Goal: Obtain resource: Obtain resource

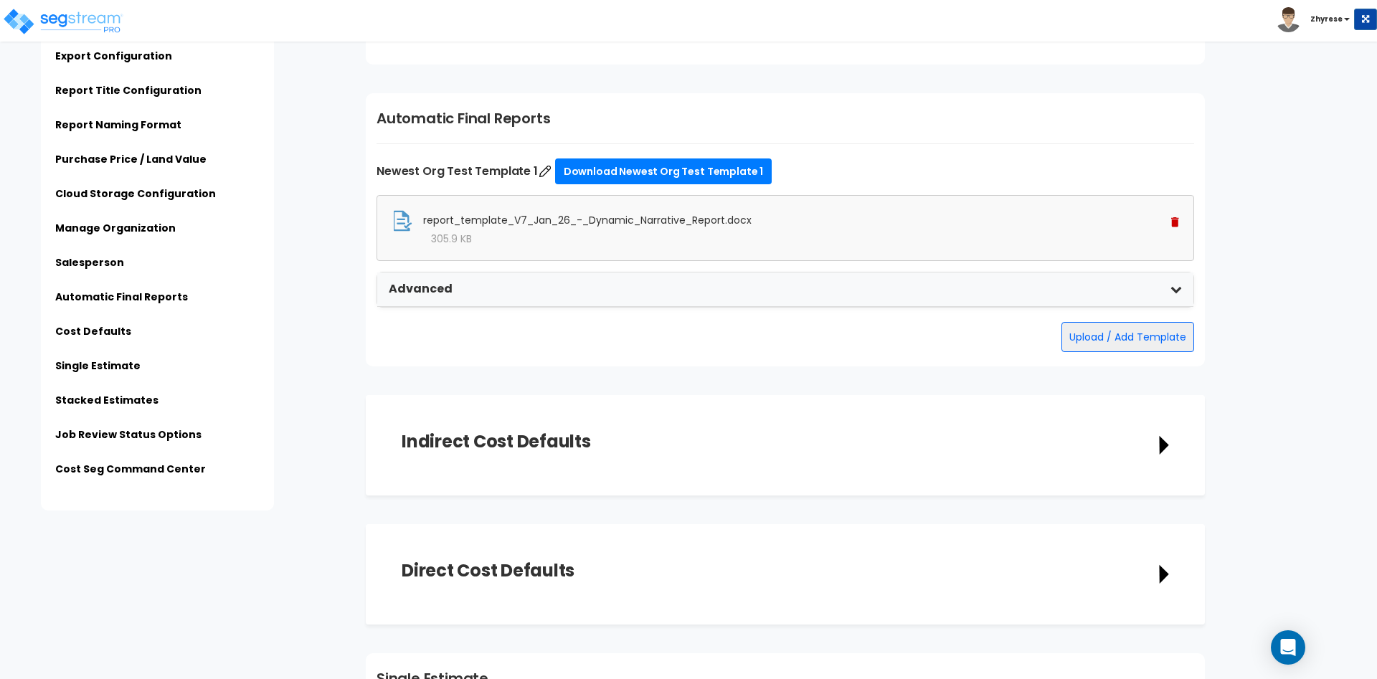
scroll to position [2413, 0]
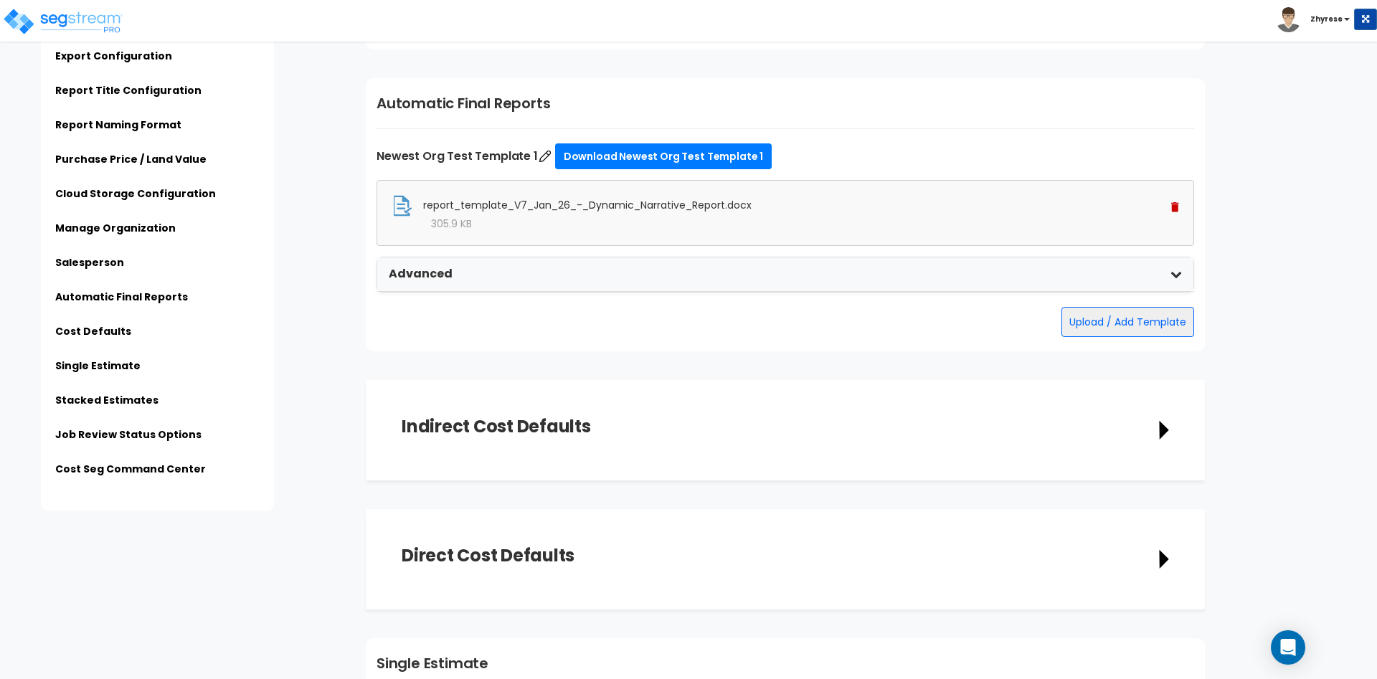
click at [1173, 209] on img at bounding box center [1175, 207] width 8 height 10
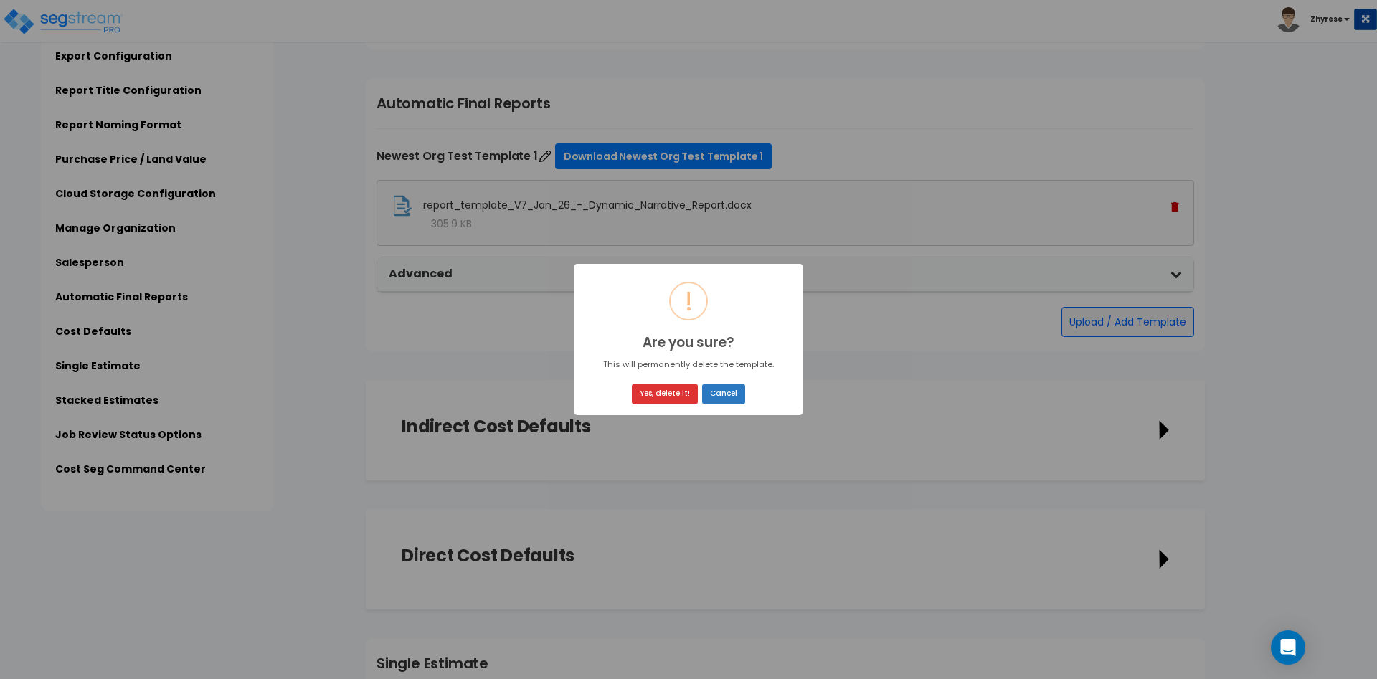
click at [724, 386] on button "Cancel" at bounding box center [723, 393] width 43 height 19
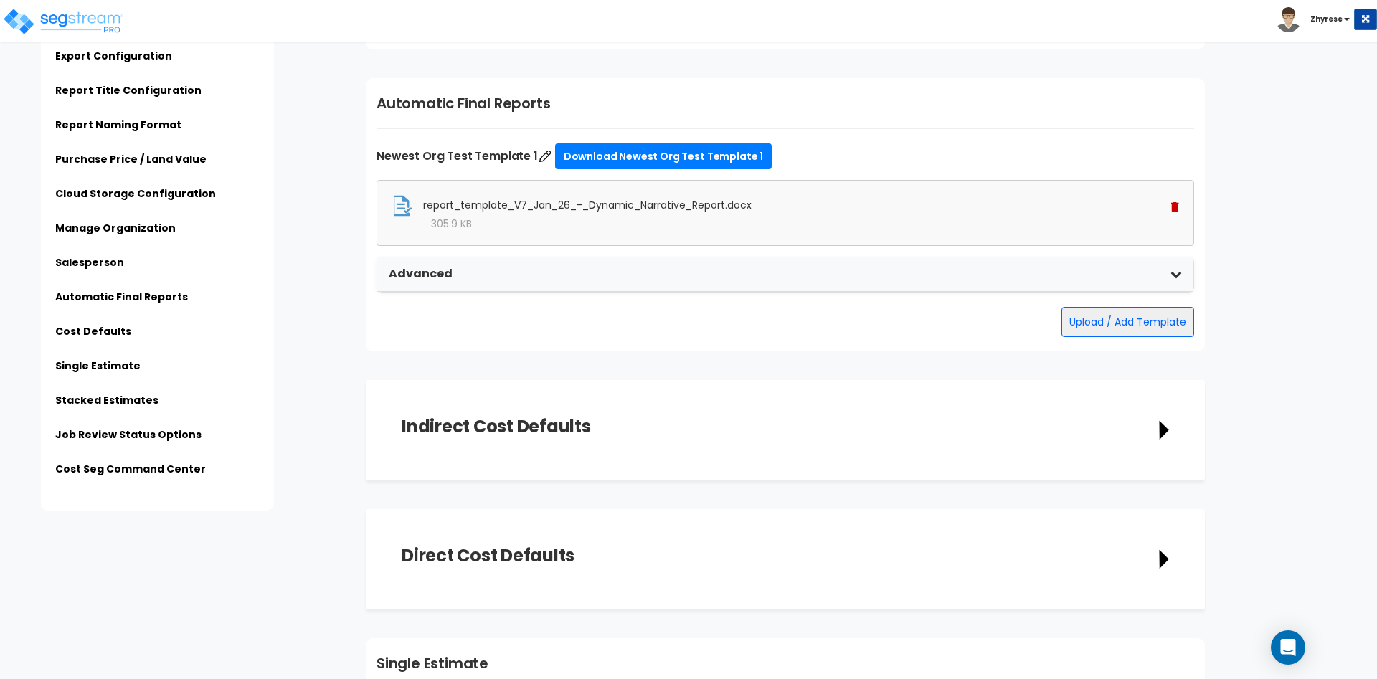
click at [1175, 204] on img at bounding box center [1175, 207] width 8 height 10
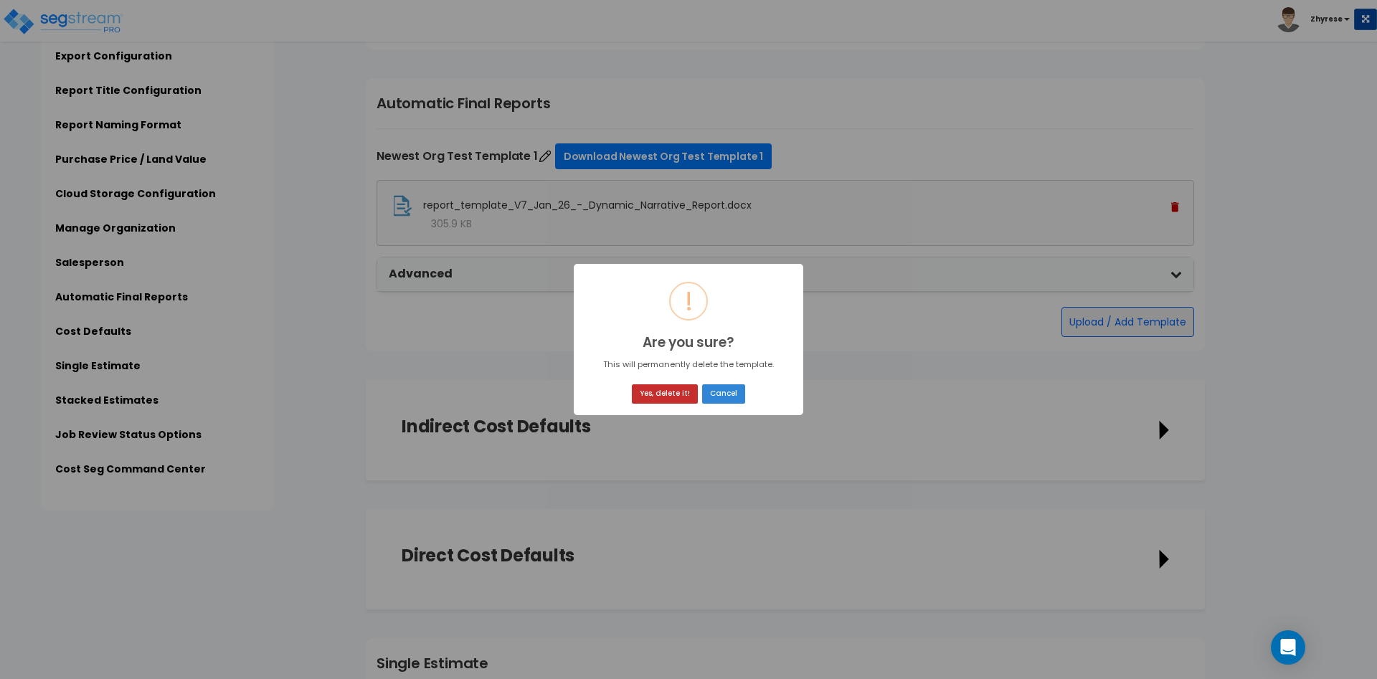
click at [673, 385] on button "Yes, delete it!" at bounding box center [665, 393] width 66 height 19
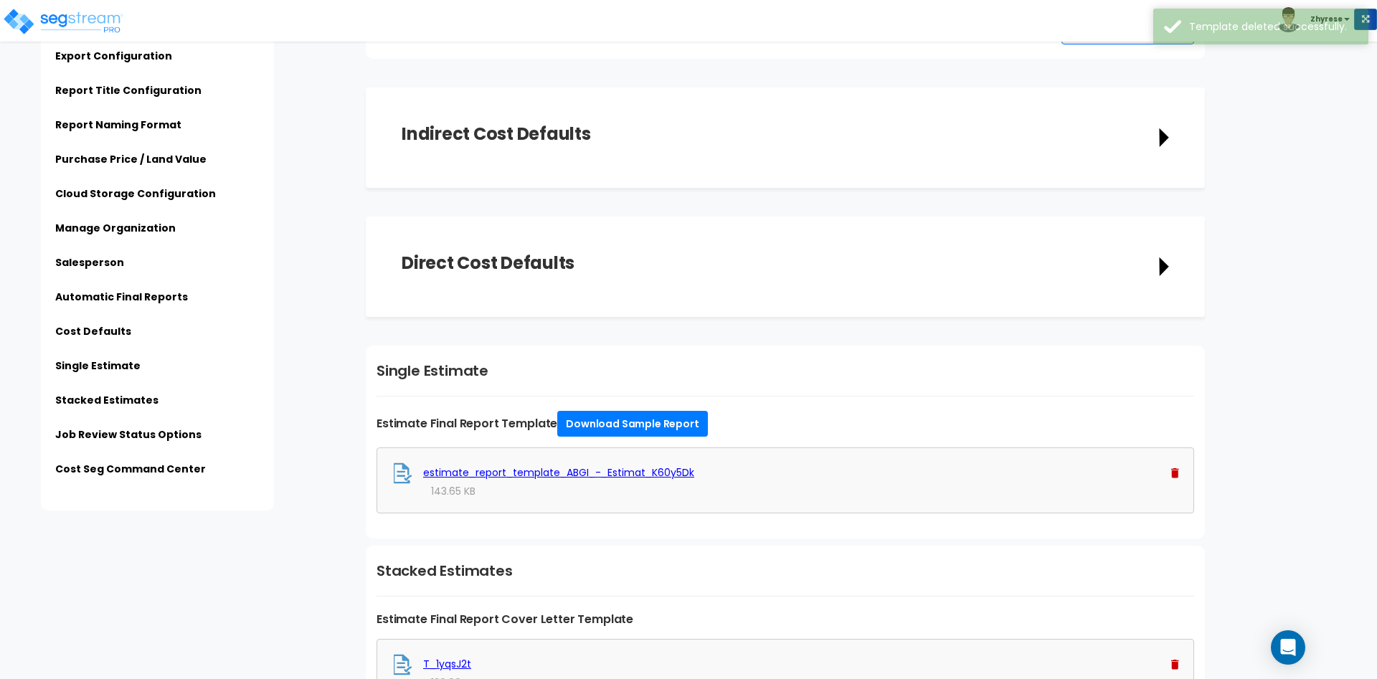
scroll to position [3257, 0]
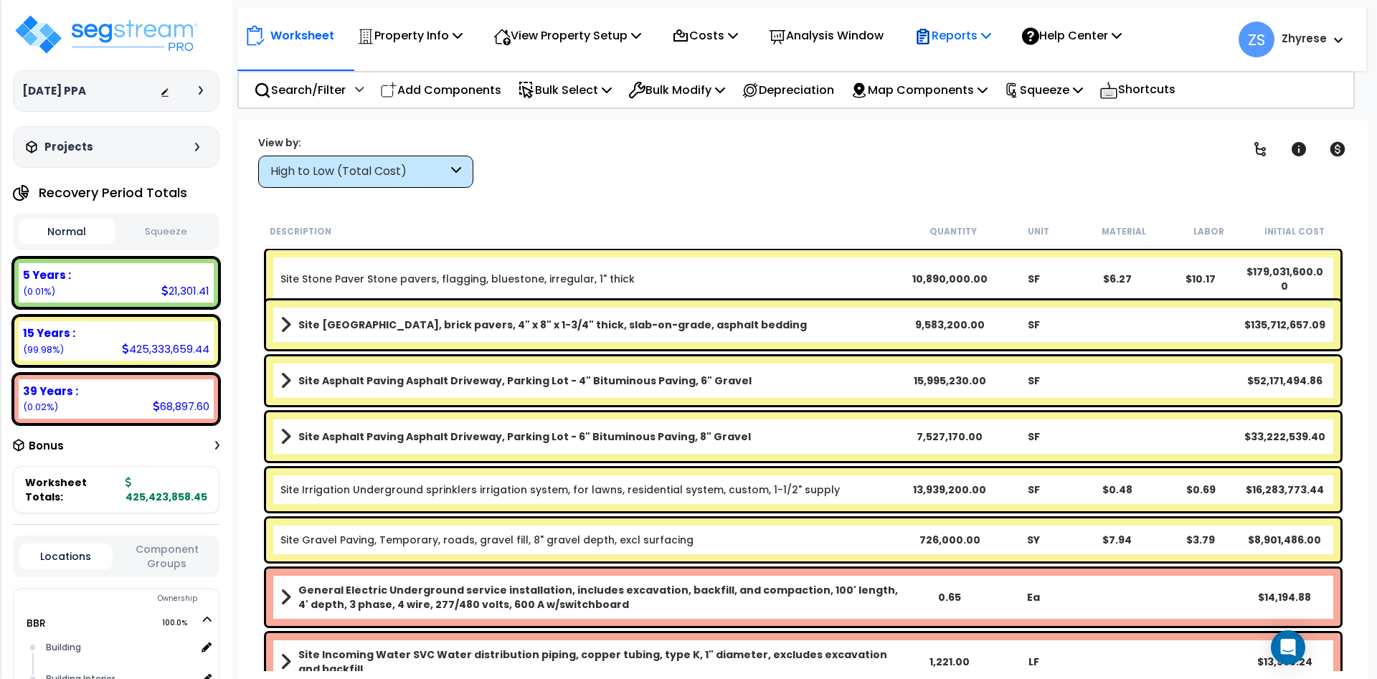
click at [991, 34] on p "Reports" at bounding box center [952, 35] width 77 height 19
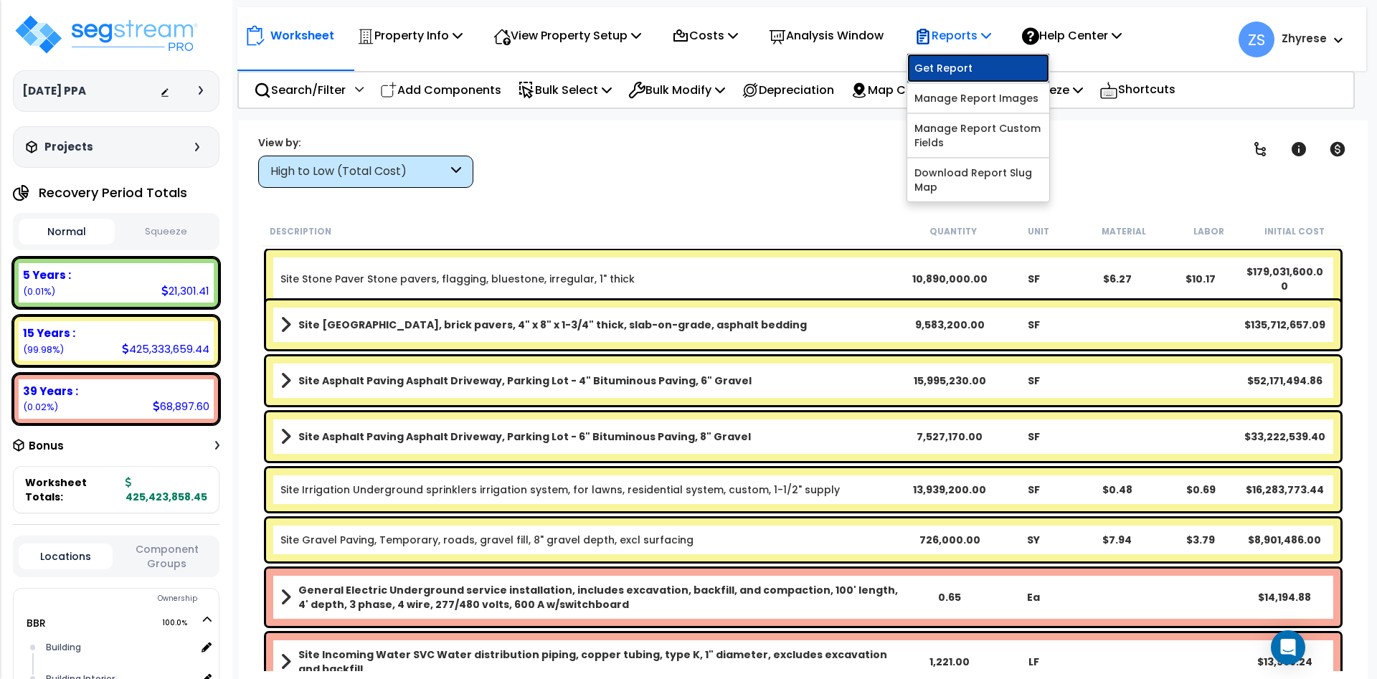
click at [979, 57] on link "Get Report" at bounding box center [978, 68] width 142 height 29
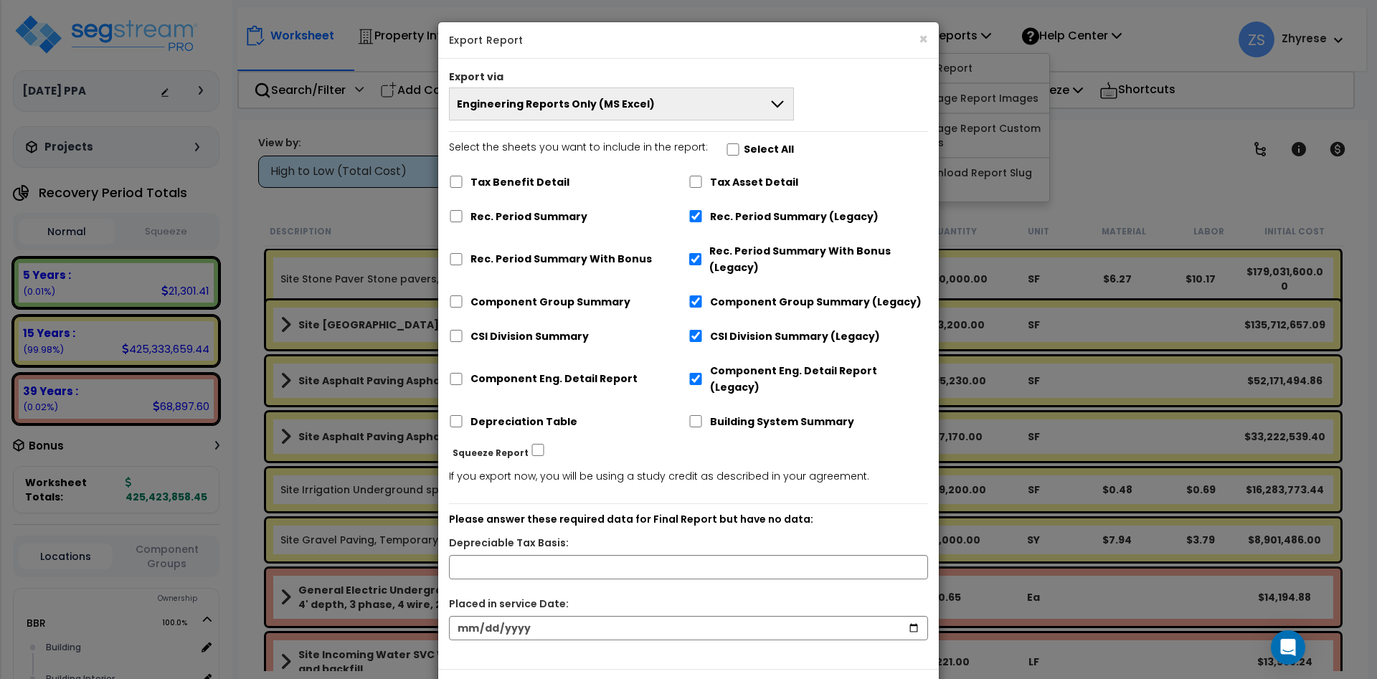
click at [757, 97] on button "Engineering Reports Only (MS Excel)" at bounding box center [621, 103] width 345 height 33
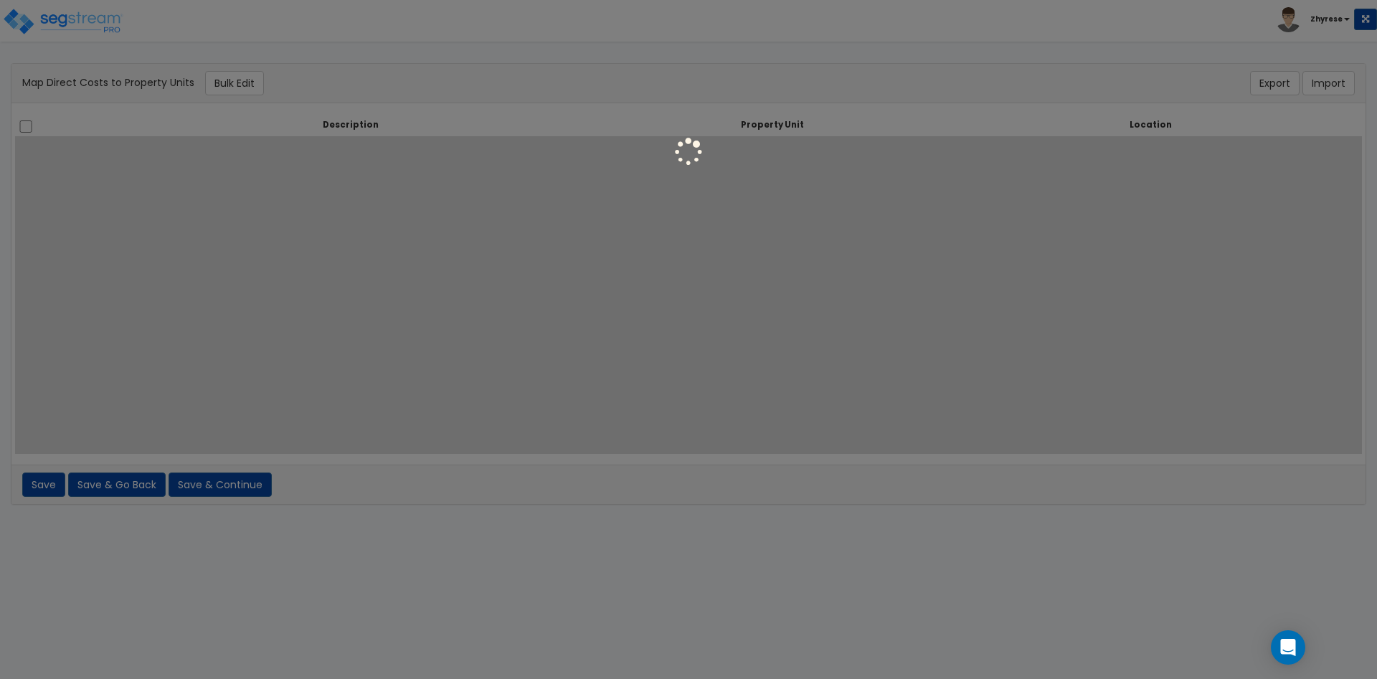
select select "6"
select select "11842"
select select "6"
select select "NEW-Casino"
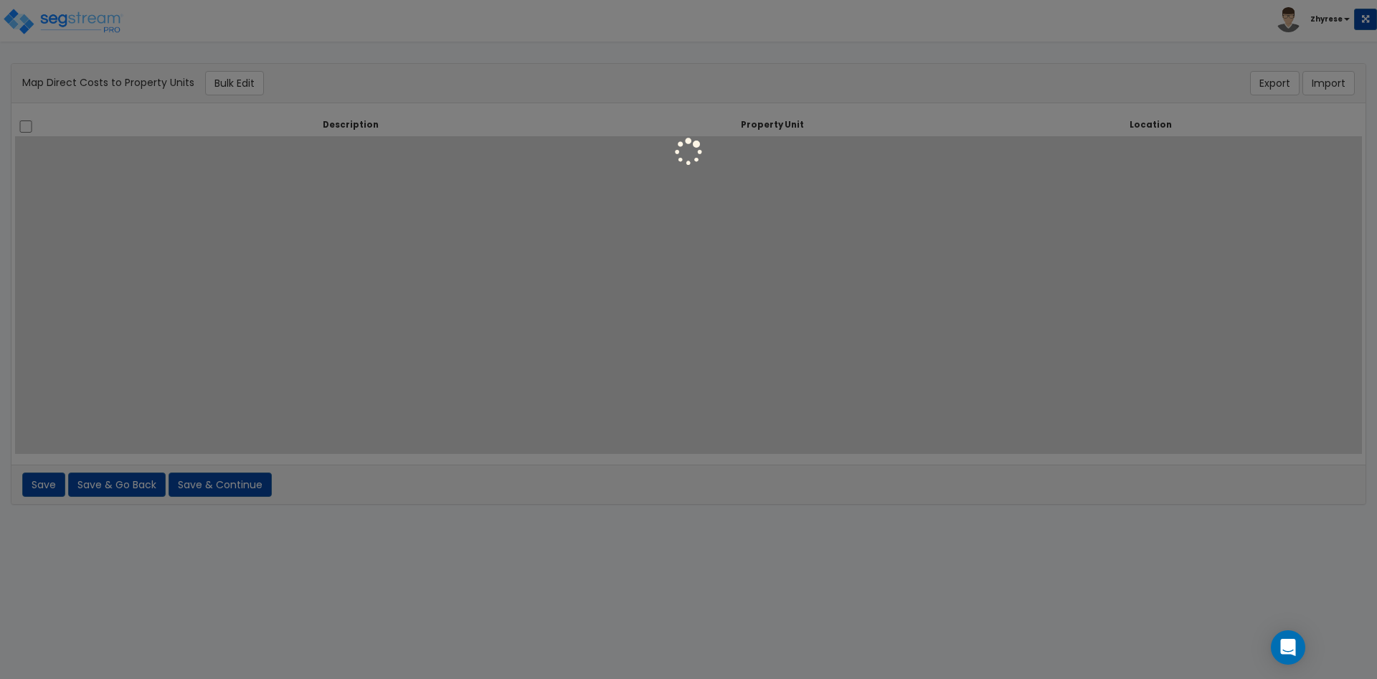
select select "6"
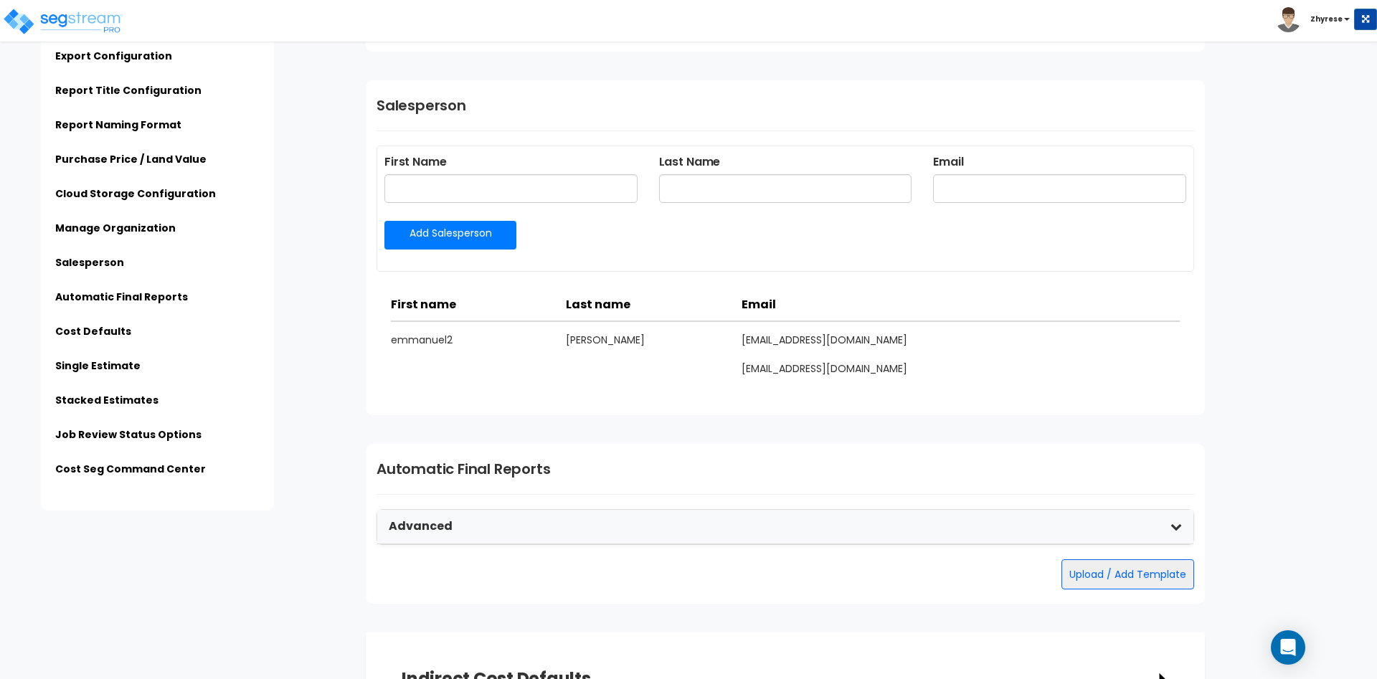
scroll to position [2340, 0]
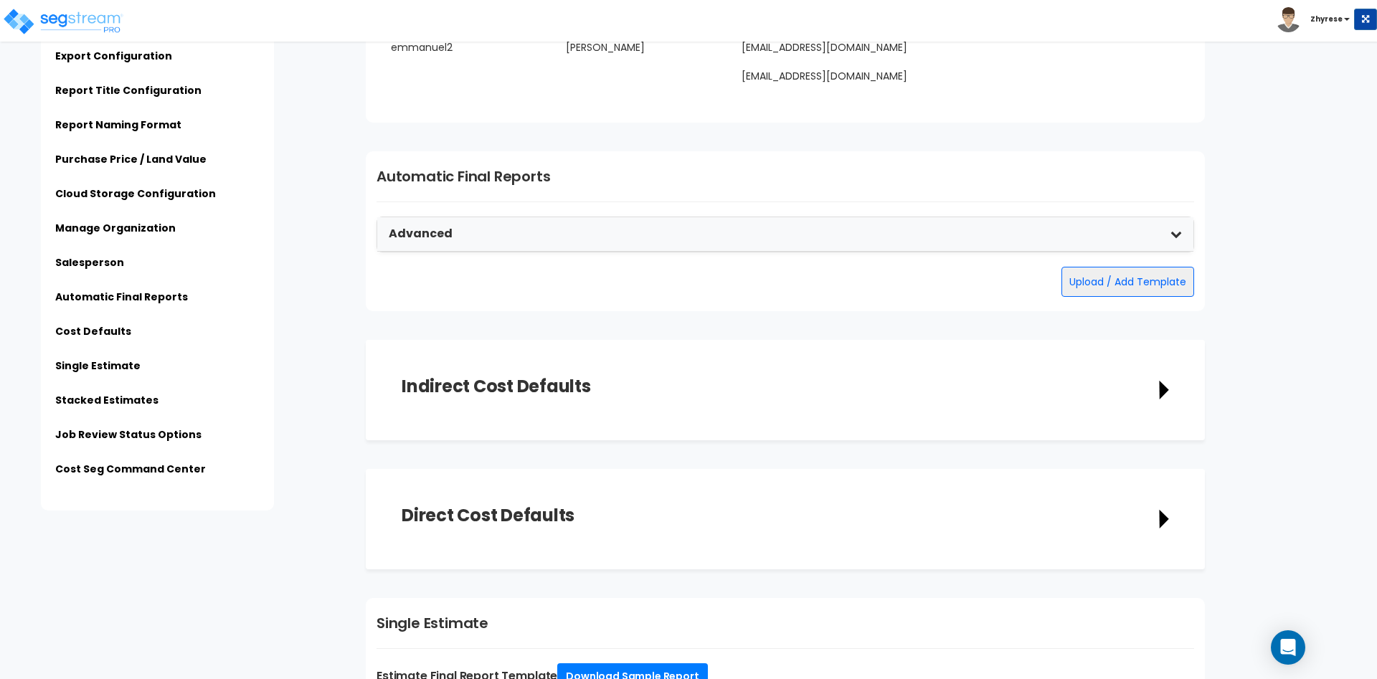
click at [661, 233] on div "Advanced" at bounding box center [785, 234] width 816 height 34
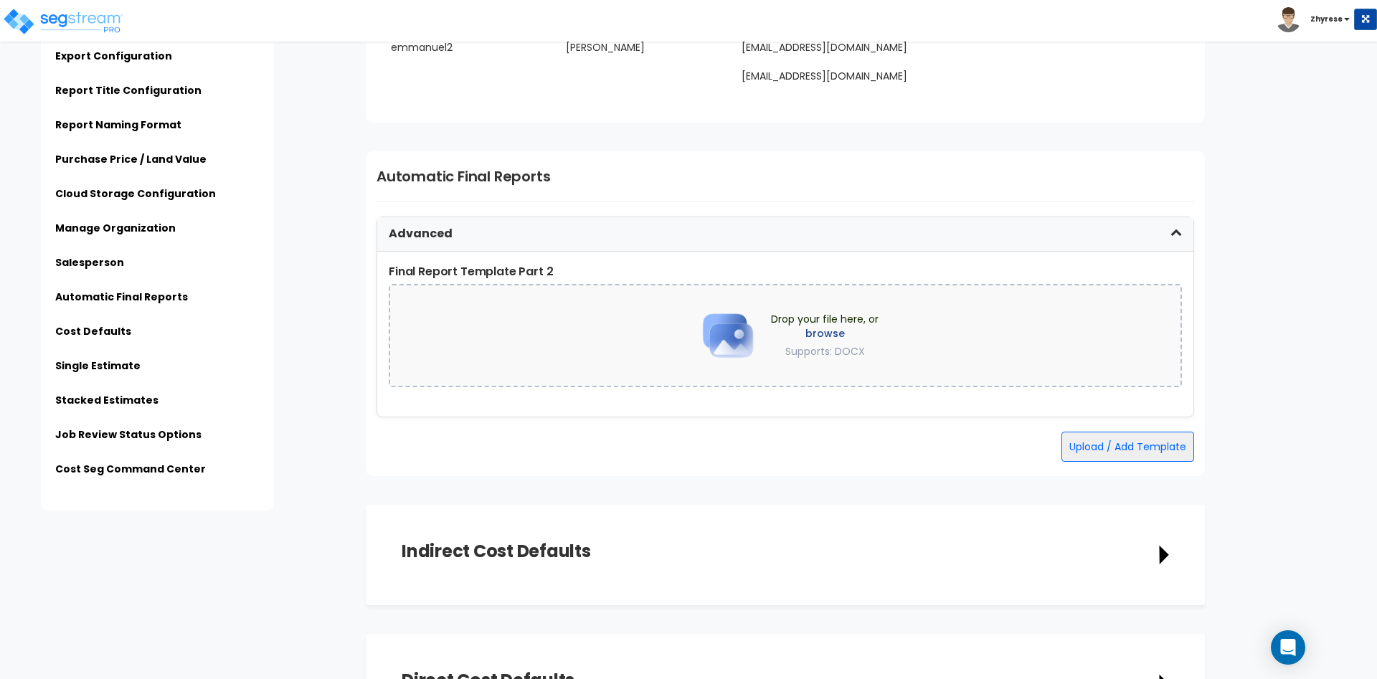
click at [809, 325] on span "Drop your file here, or browse Supports: DOCX" at bounding box center [825, 335] width 108 height 47
click at [895, 344] on div "Drop your file here, or browse Supports: DOCX" at bounding box center [785, 335] width 793 height 103
click at [878, 332] on label "browse" at bounding box center [825, 333] width 108 height 14
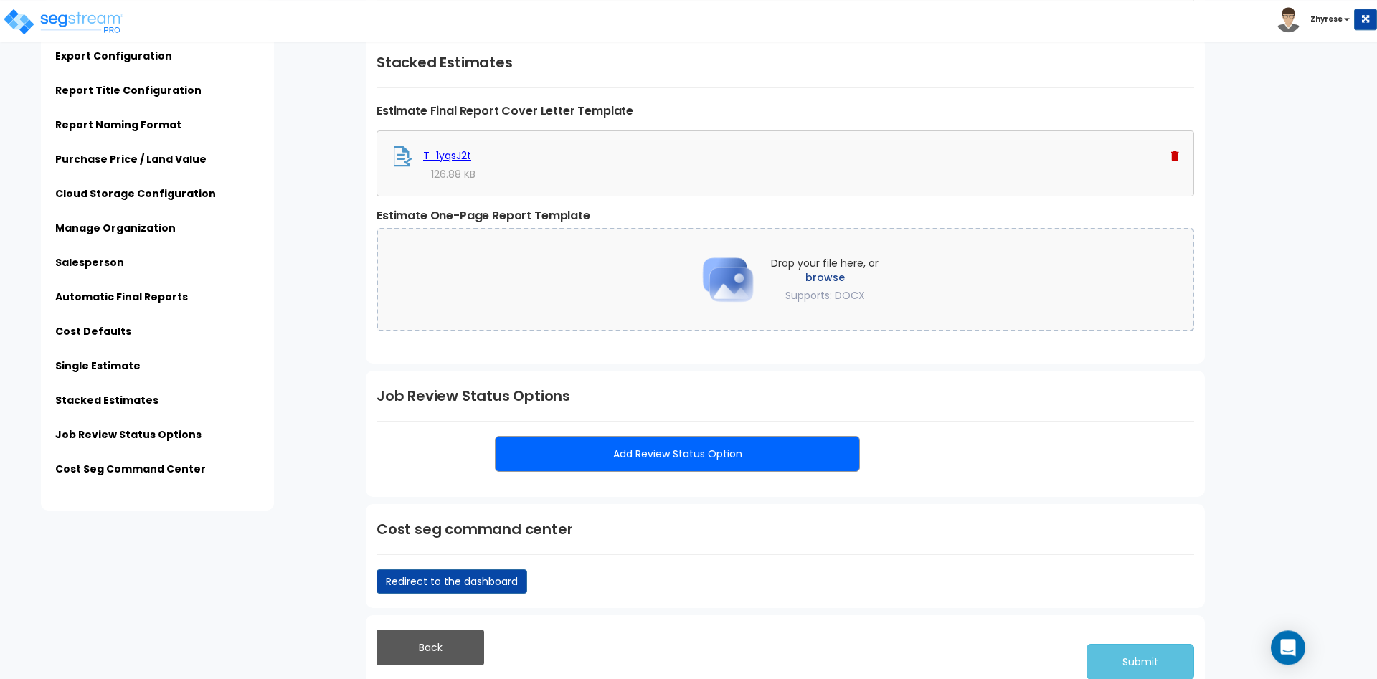
scroll to position [3285, 0]
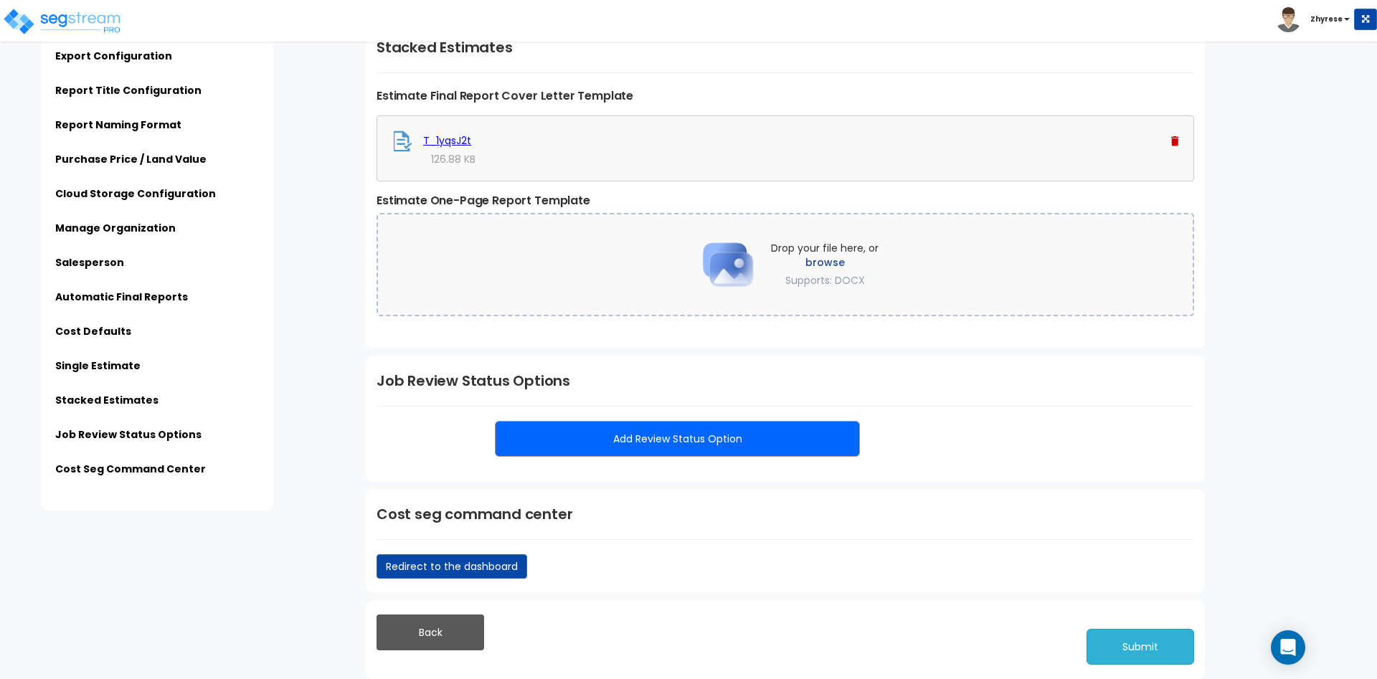
click at [1160, 646] on button "Submit" at bounding box center [1140, 647] width 108 height 36
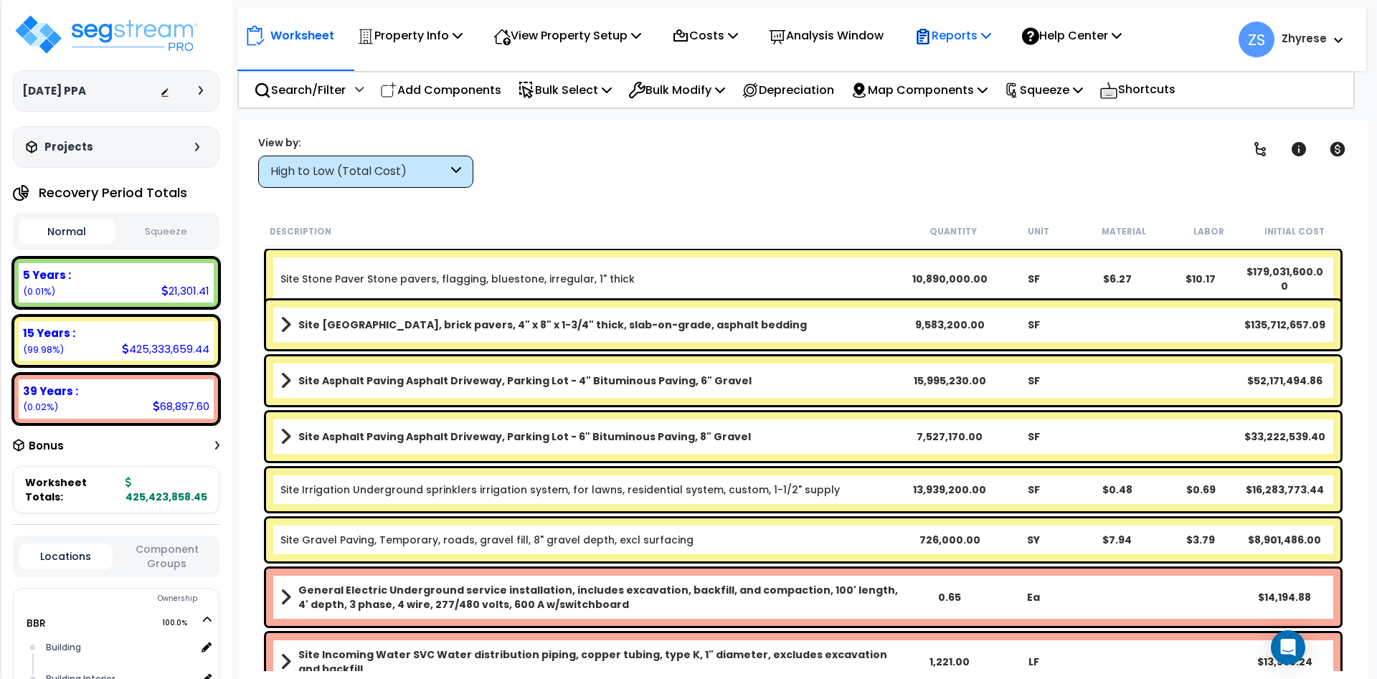
click at [991, 31] on p "Reports" at bounding box center [952, 35] width 77 height 19
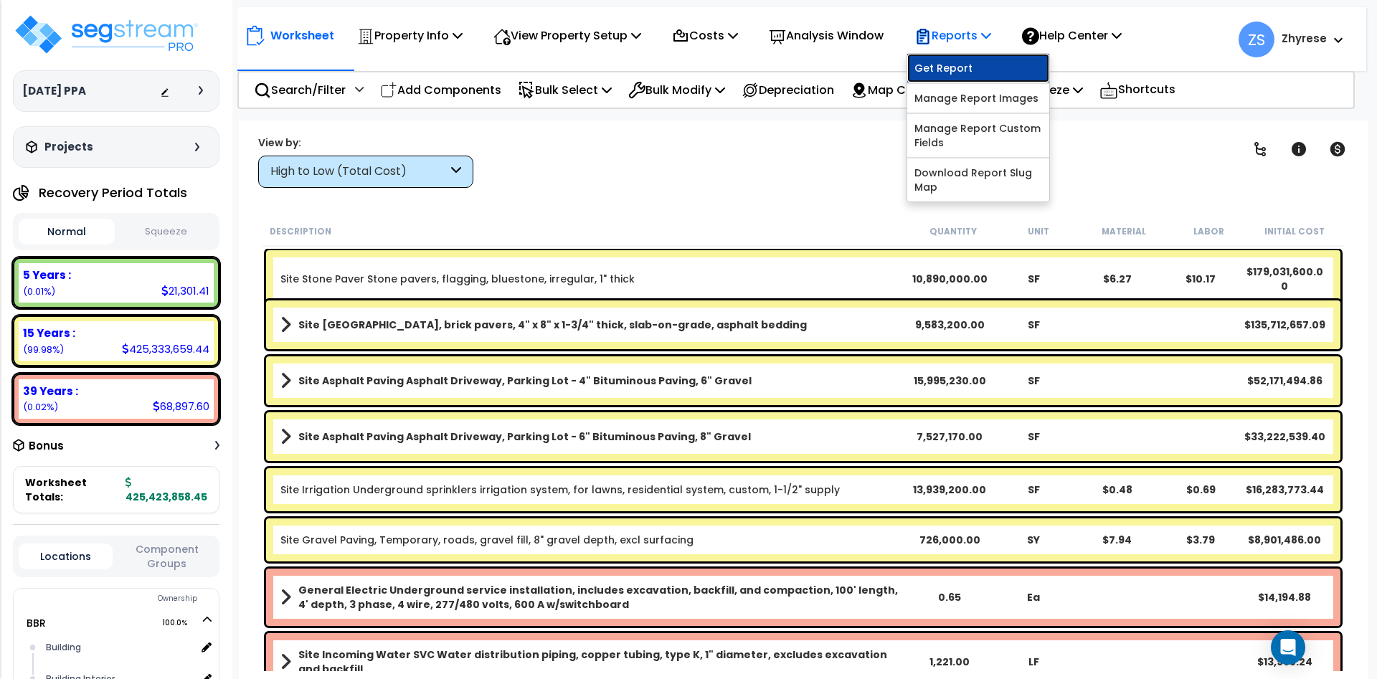
click at [984, 67] on link "Get Report" at bounding box center [978, 68] width 142 height 29
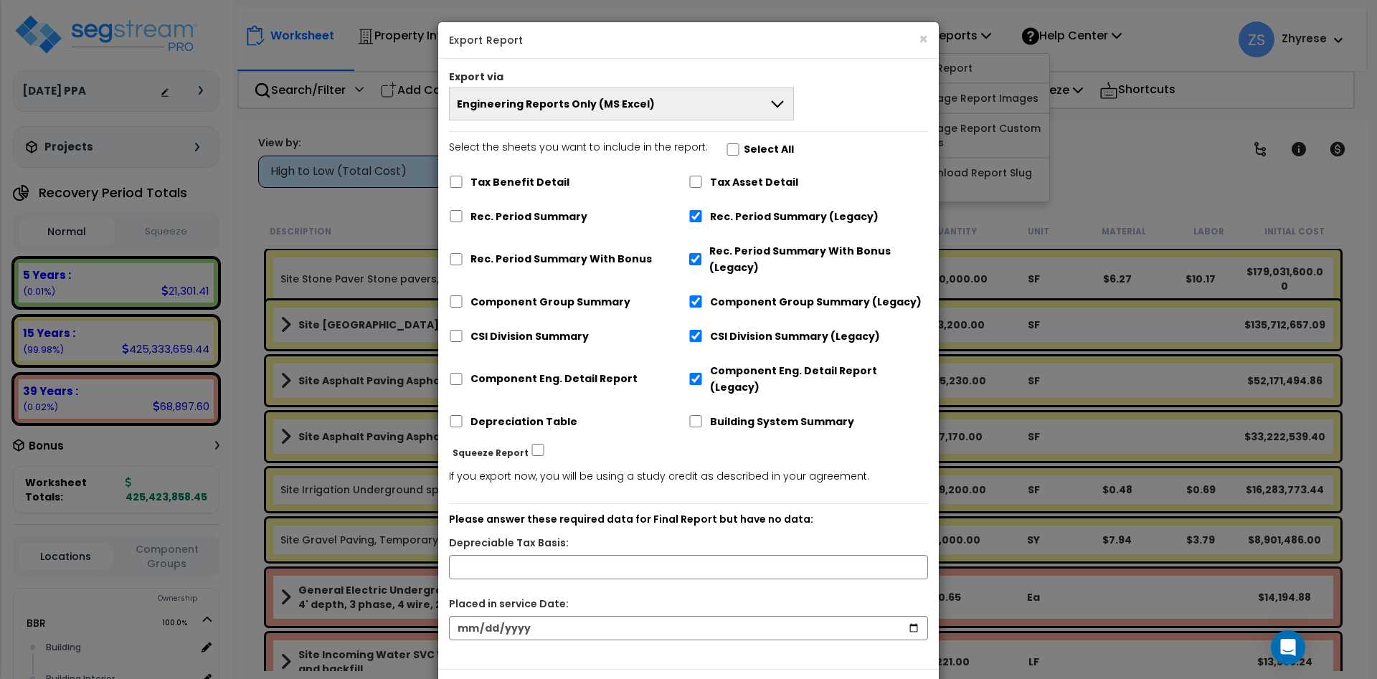
click at [680, 95] on button "Engineering Reports Only (MS Excel)" at bounding box center [621, 103] width 345 height 33
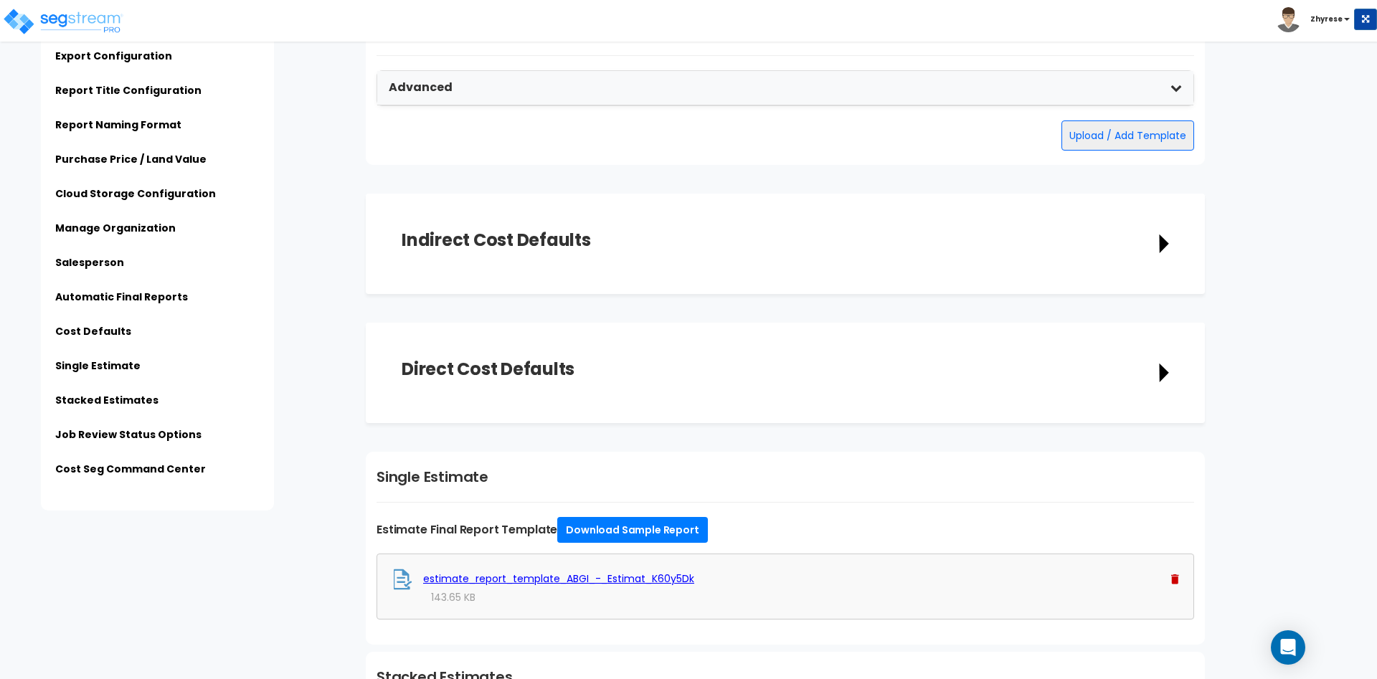
scroll to position [2194, 0]
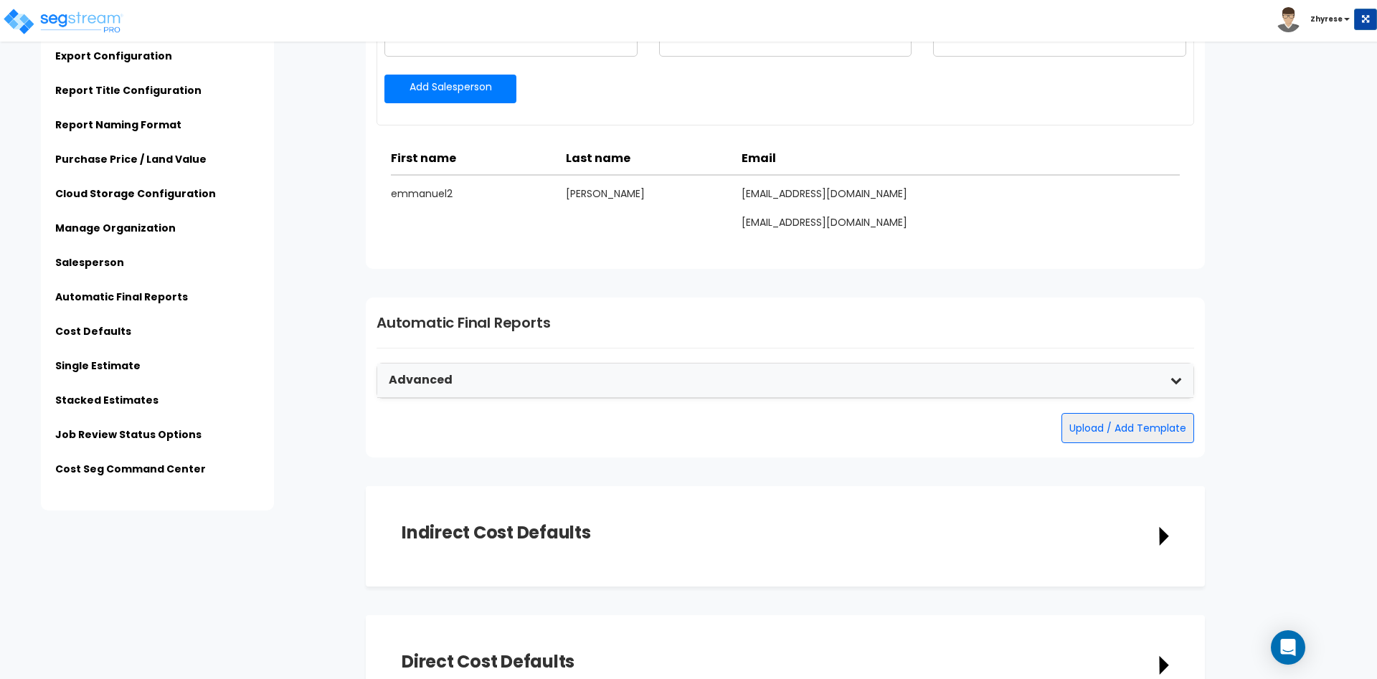
click at [830, 390] on div "Advanced" at bounding box center [785, 381] width 816 height 34
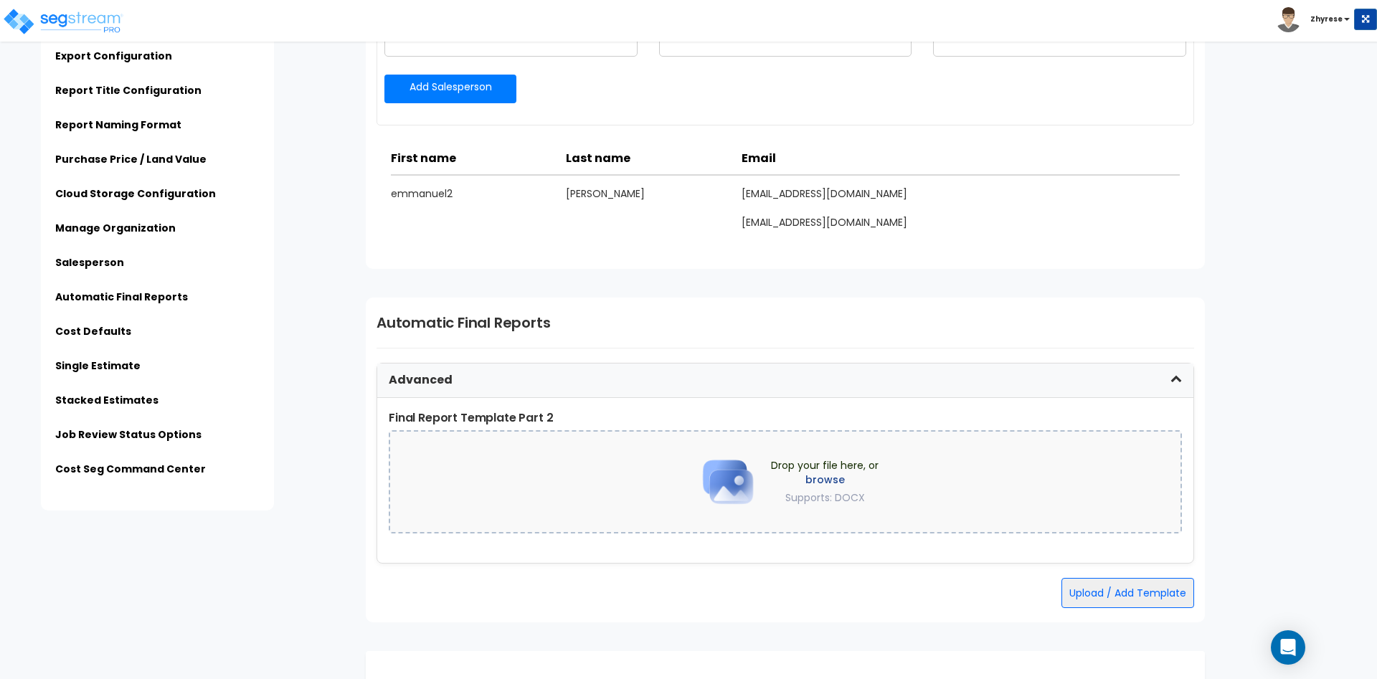
click at [830, 478] on label "browse" at bounding box center [825, 480] width 108 height 14
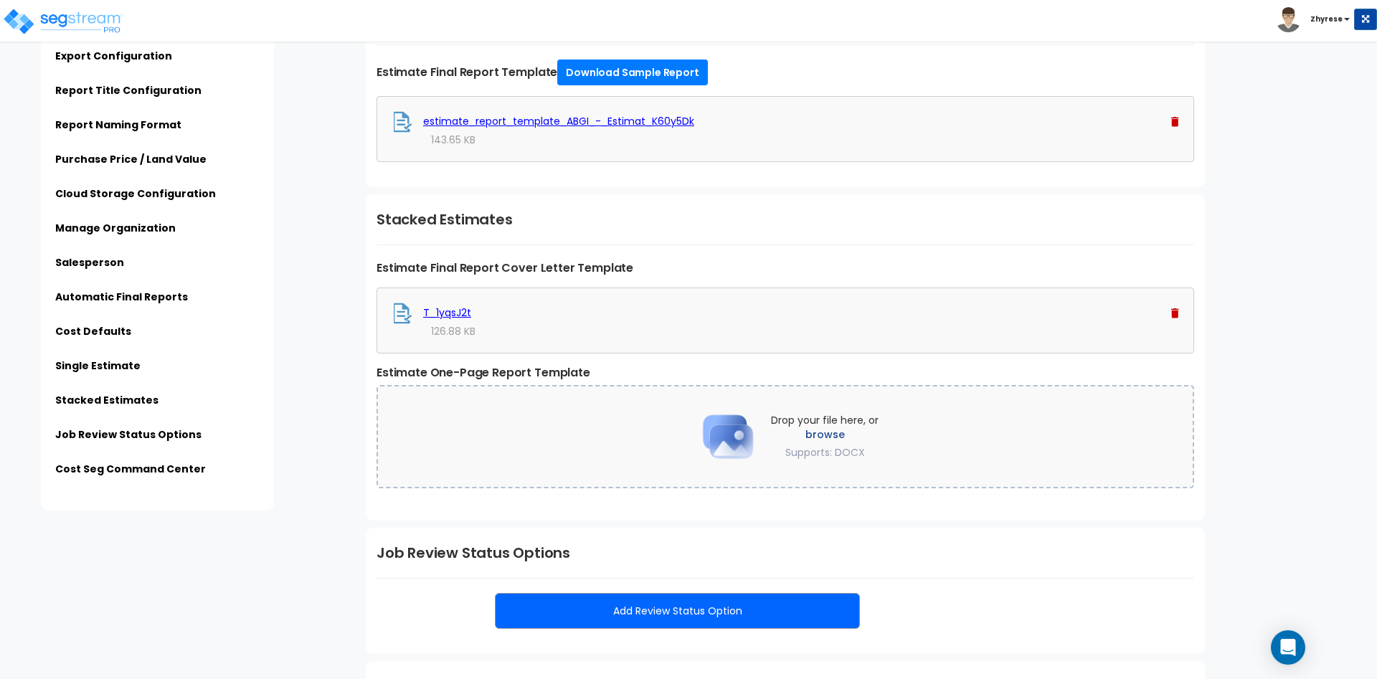
scroll to position [3285, 0]
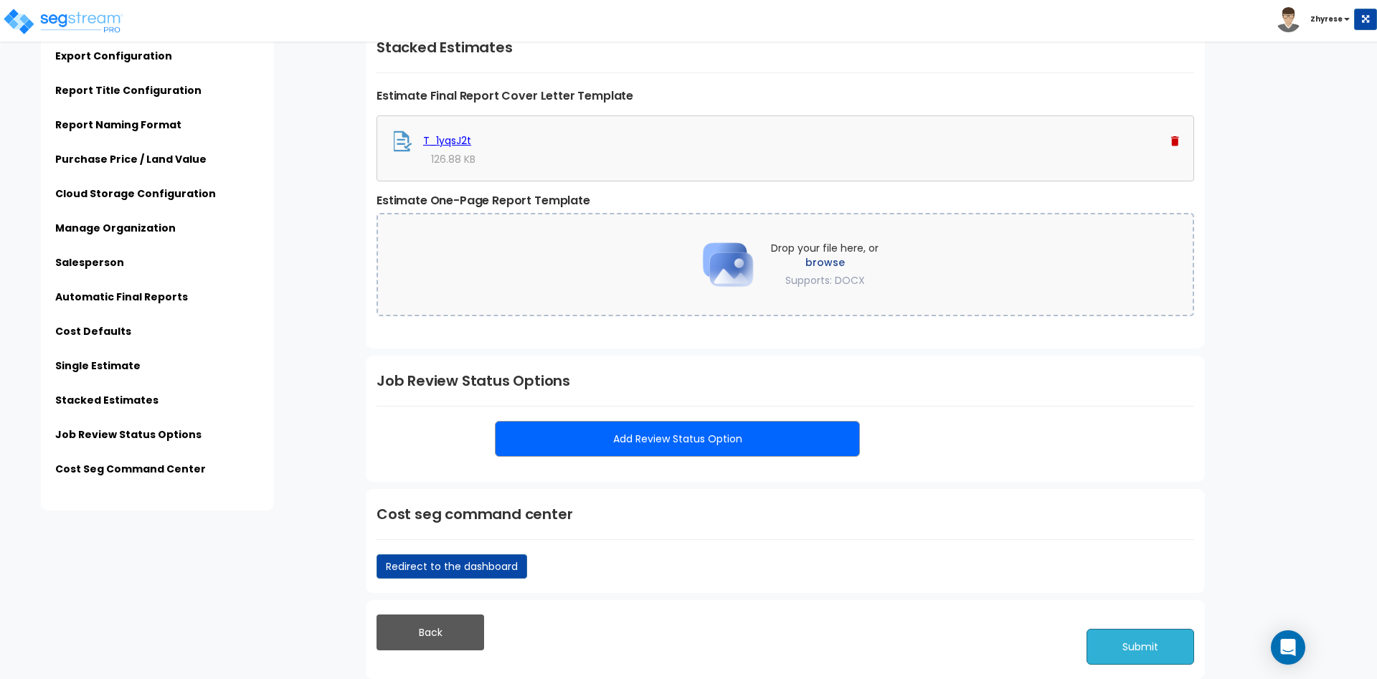
drag, startPoint x: 1134, startPoint y: 642, endPoint x: 1111, endPoint y: 619, distance: 32.4
click at [1134, 642] on button "Submit" at bounding box center [1140, 647] width 108 height 36
click at [1143, 654] on button "Submit" at bounding box center [1140, 647] width 108 height 36
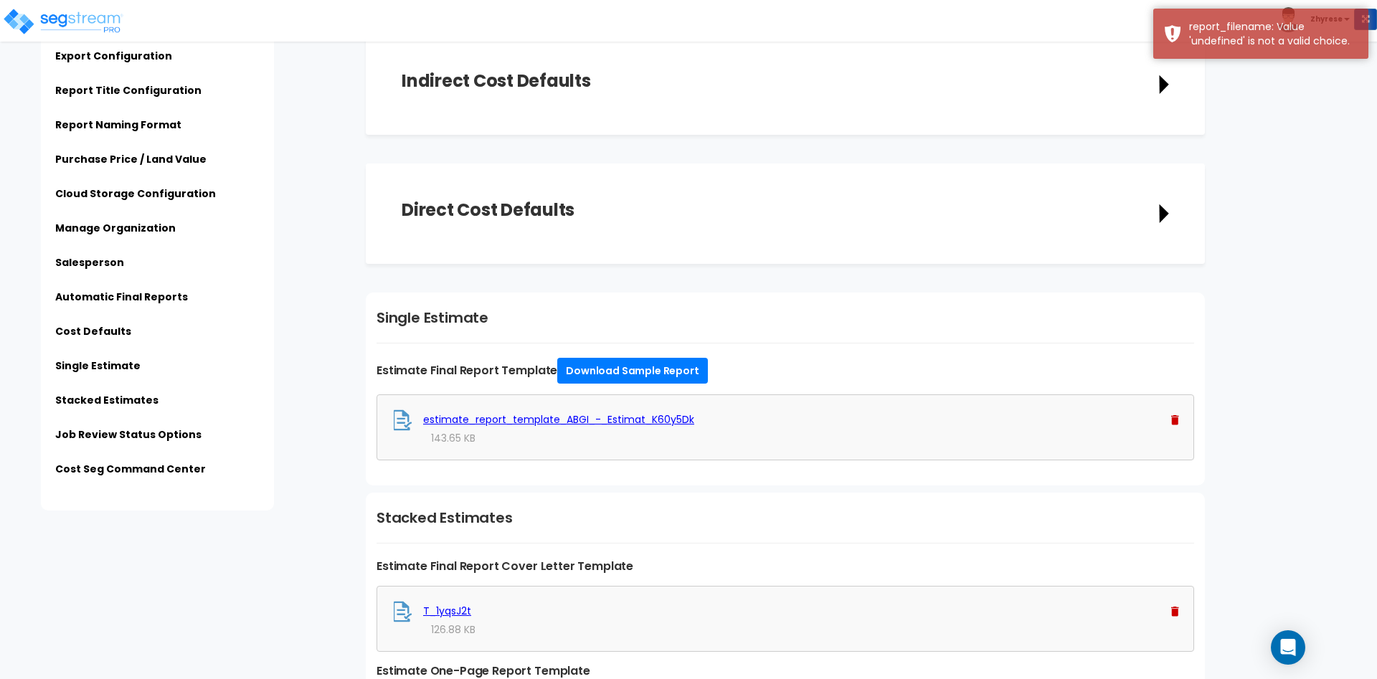
scroll to position [2335, 0]
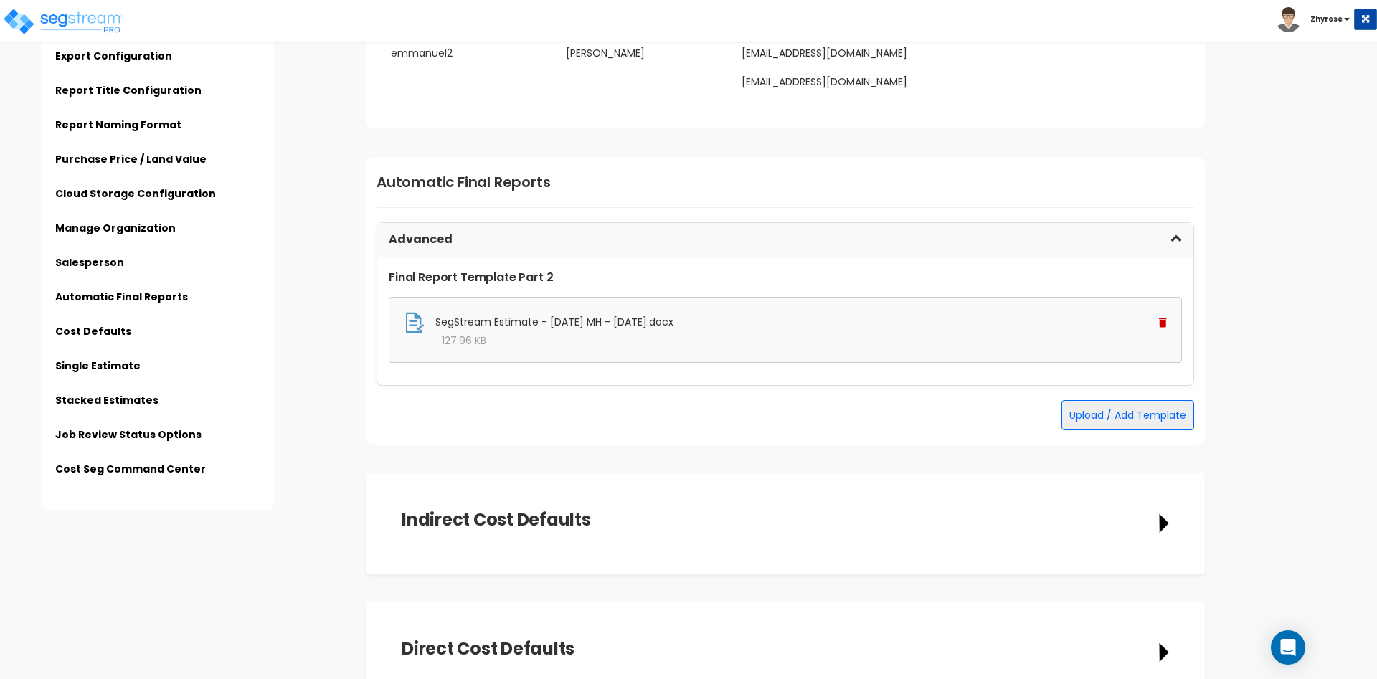
click at [1157, 317] on div "SegStream Estimate - 04Aug25 MH - 08-06-2025.docx" at bounding box center [785, 323] width 763 height 22
click at [1164, 322] on img at bounding box center [1163, 323] width 8 height 10
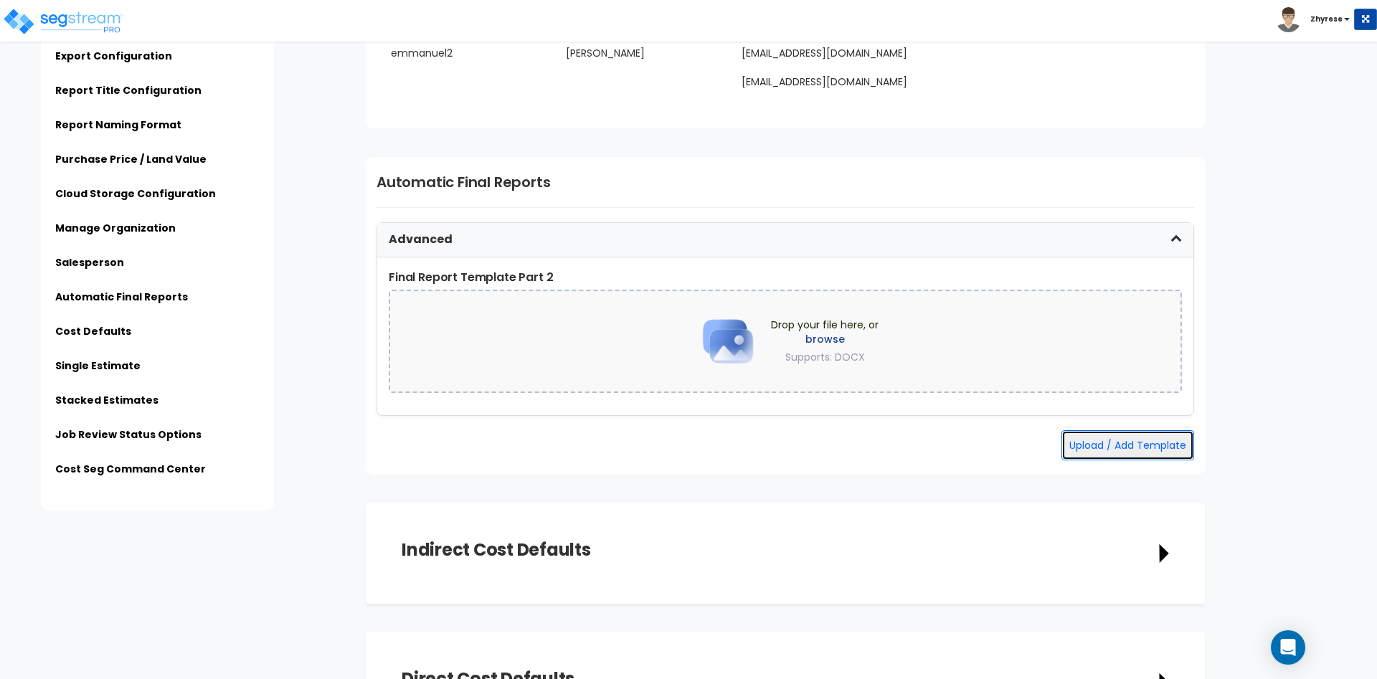
click at [1139, 446] on button "Upload / Add Template" at bounding box center [1127, 445] width 133 height 30
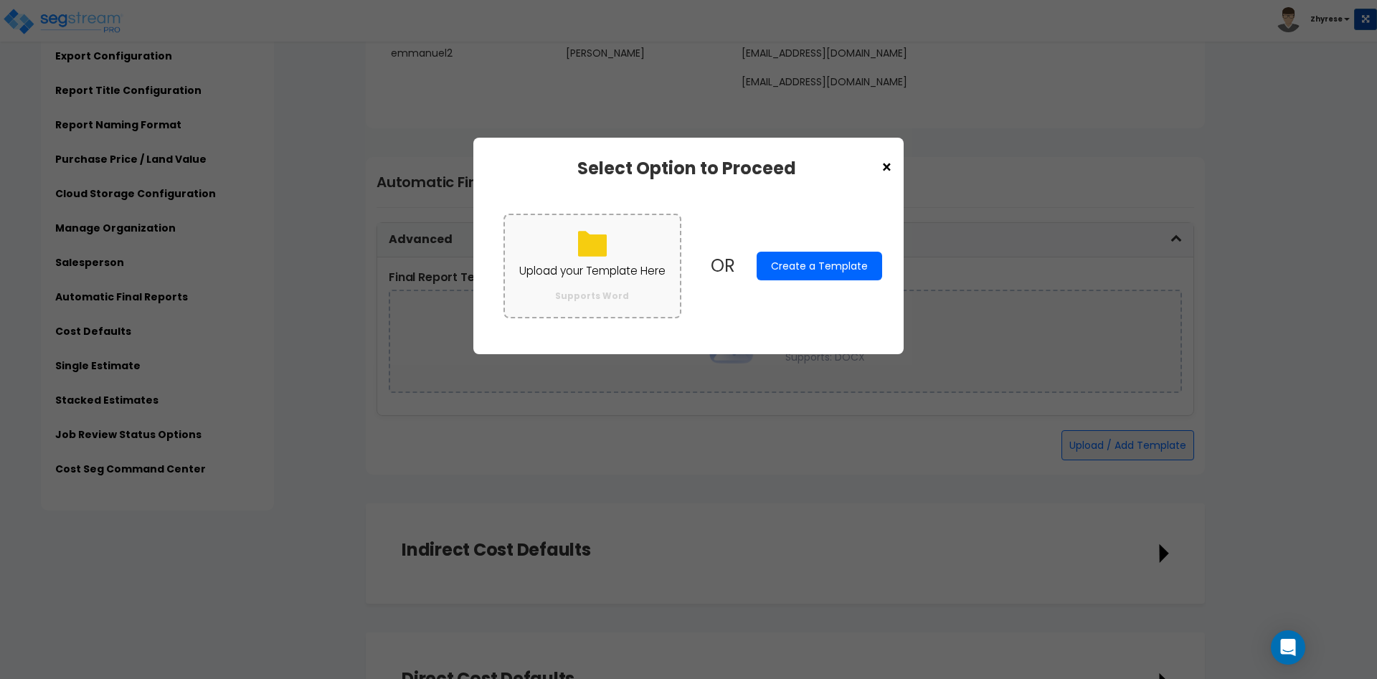
click at [569, 256] on label "Upload your Template Here Supports Word" at bounding box center [592, 266] width 178 height 104
click at [0, 0] on input "Upload your Template Here Supports Word" at bounding box center [0, 0] width 0 height 0
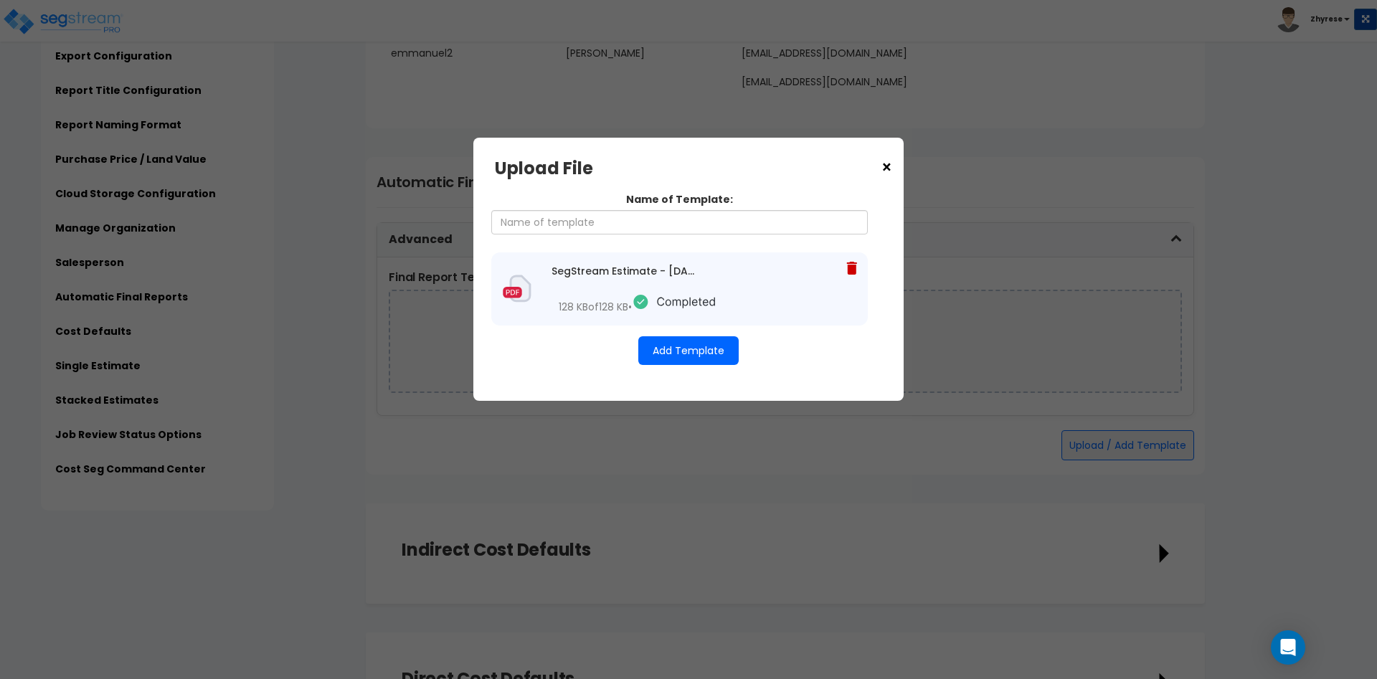
click at [678, 354] on button "Add Template" at bounding box center [688, 350] width 100 height 29
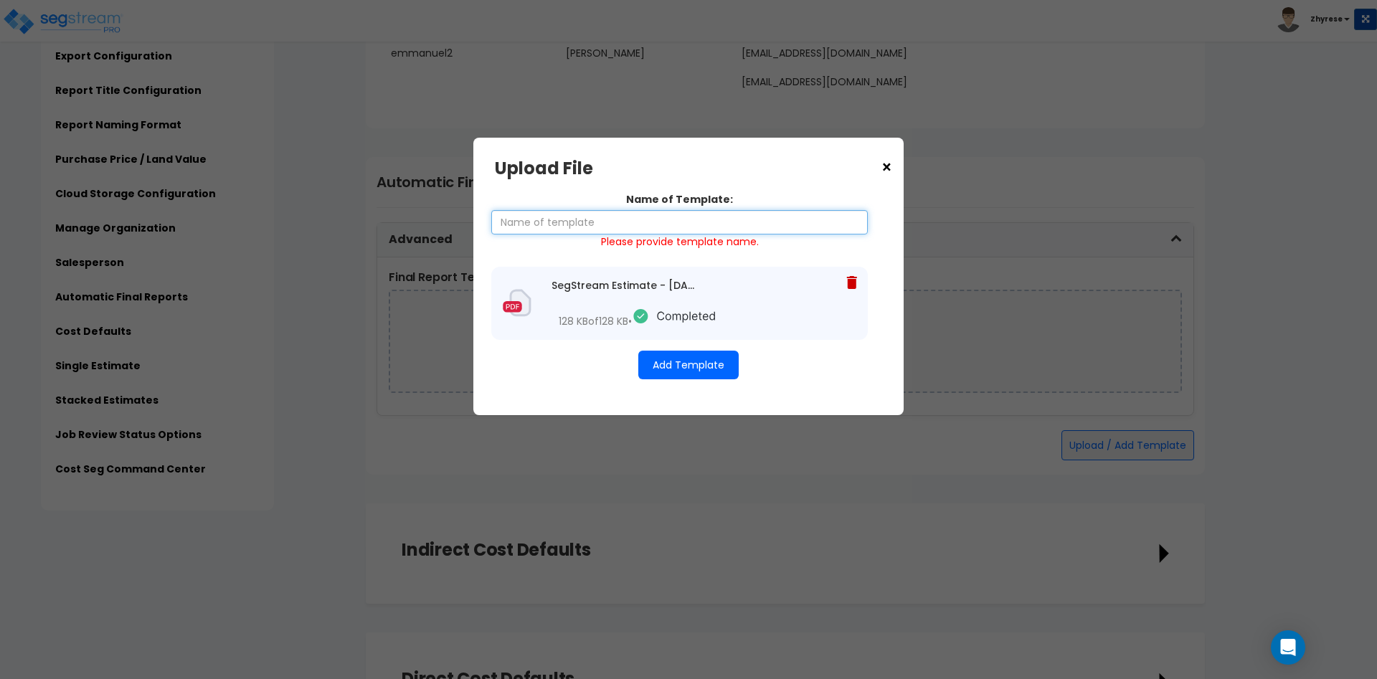
click at [698, 211] on input "Name of Template:" at bounding box center [679, 222] width 376 height 24
type input "Test"
click at [693, 366] on button "Add Template" at bounding box center [688, 365] width 100 height 29
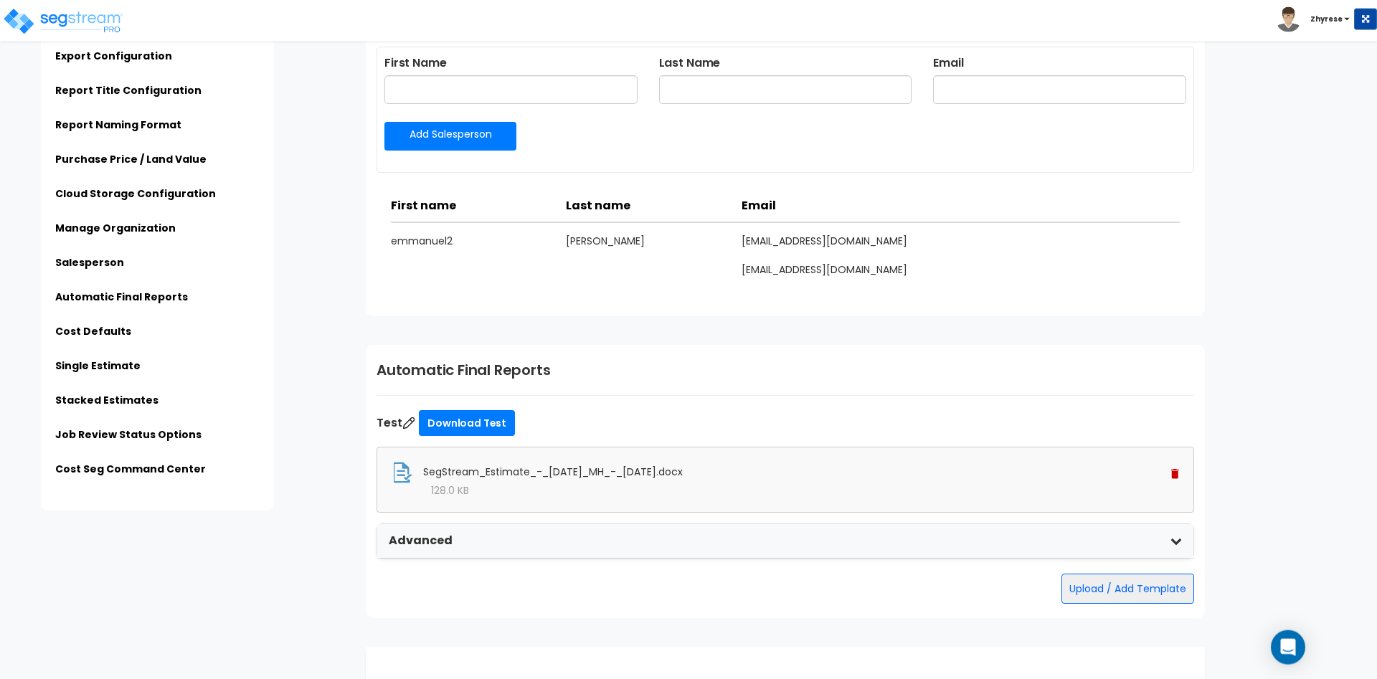
scroll to position [1902, 0]
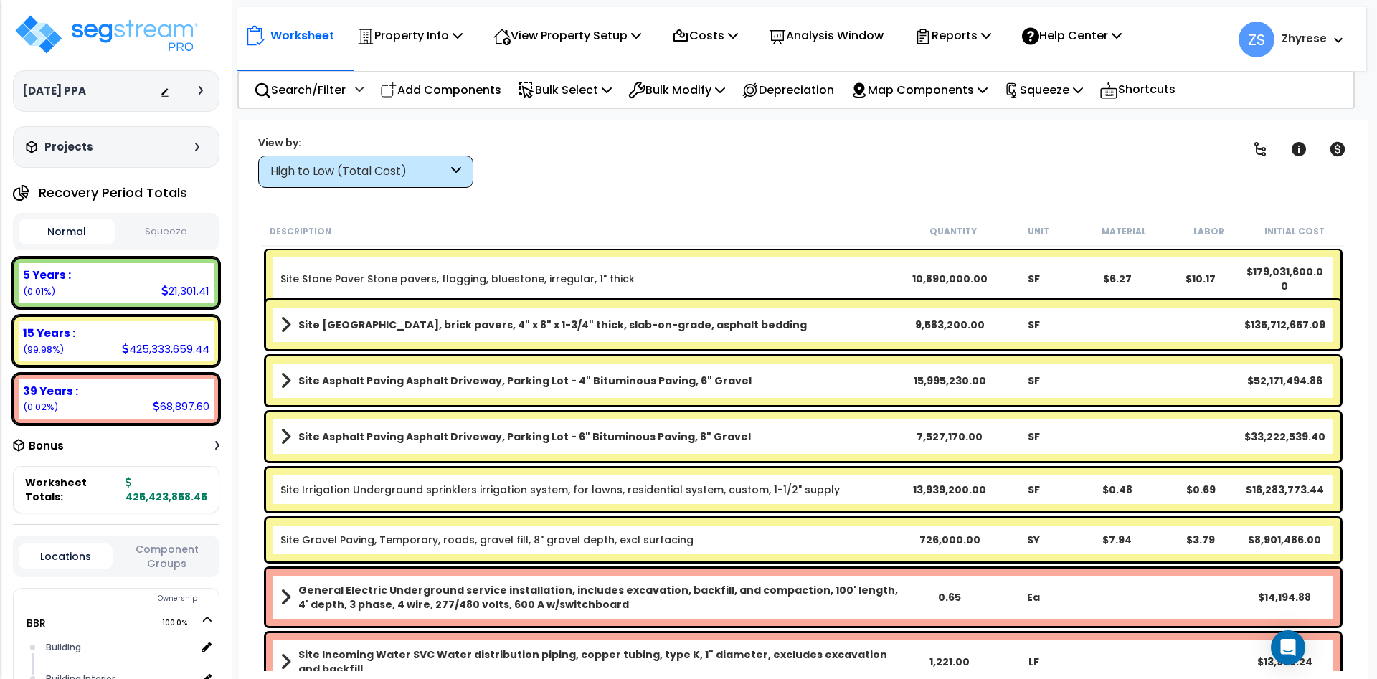
click at [984, 56] on div "Worksheet Property Info Property Setup Add Property Unit Template property Clon…" at bounding box center [801, 32] width 1129 height 50
click at [979, 43] on p "Reports" at bounding box center [952, 35] width 77 height 19
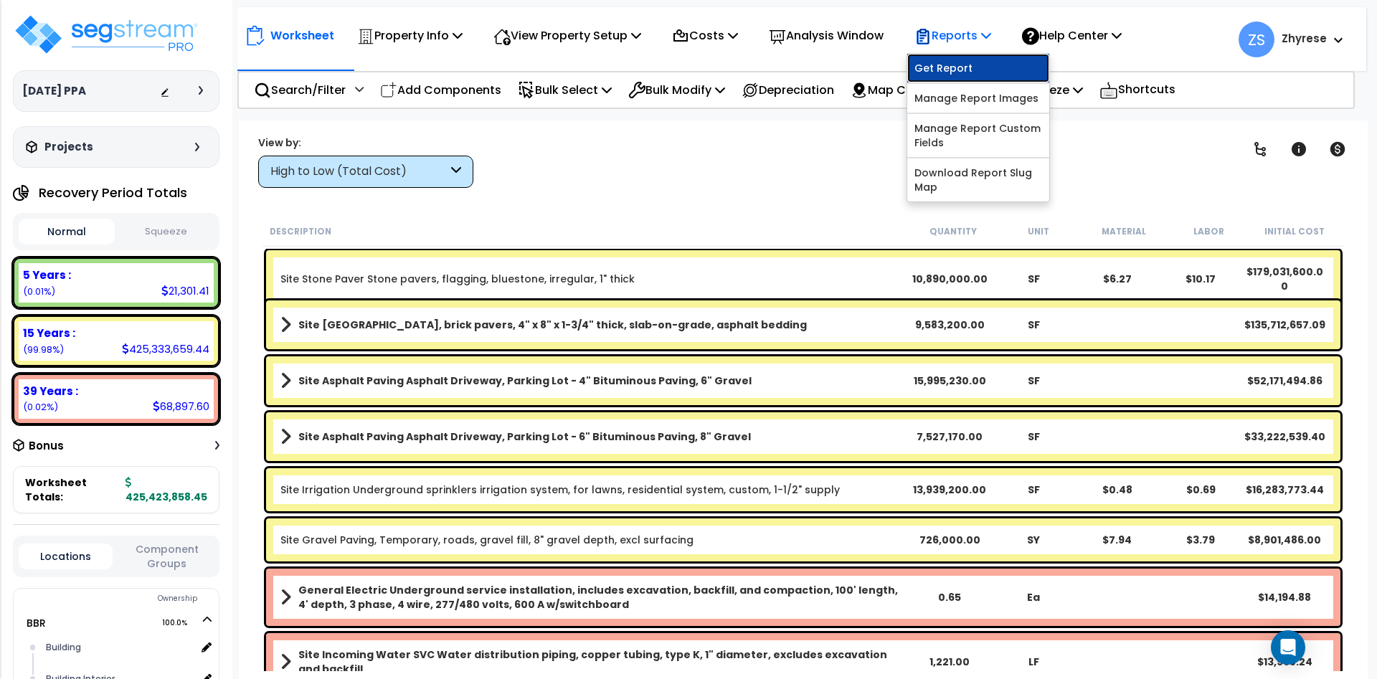
click at [947, 75] on link "Get Report" at bounding box center [978, 68] width 142 height 29
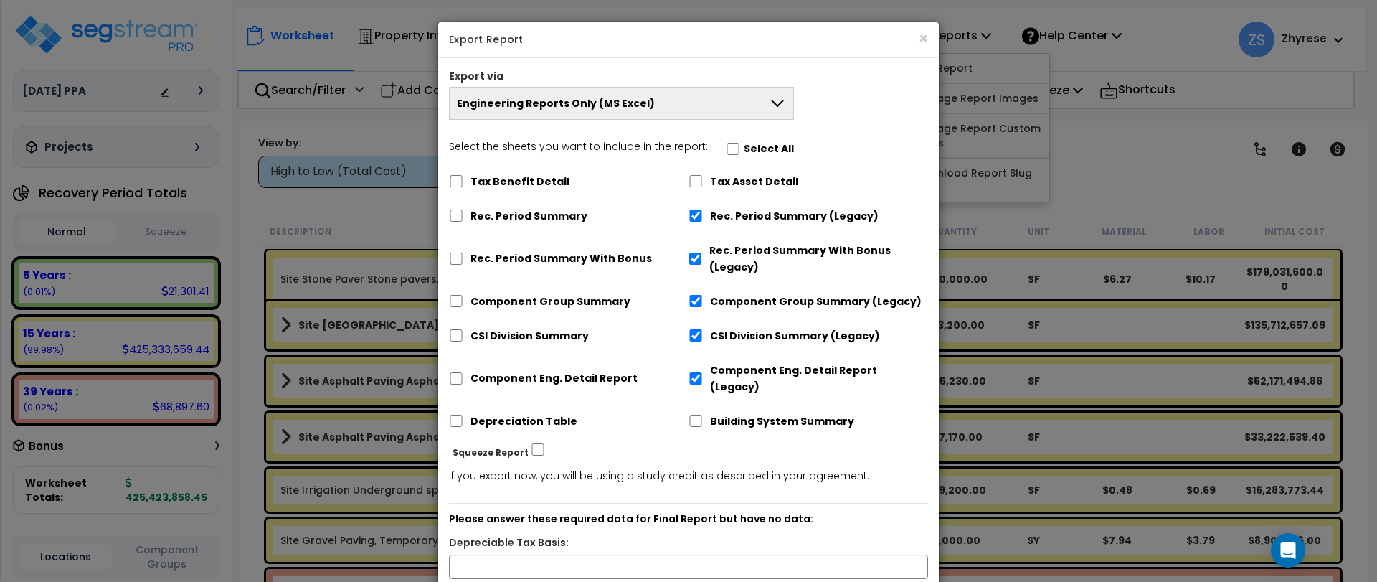
click at [765, 153] on label "Select All" at bounding box center [769, 149] width 50 height 16
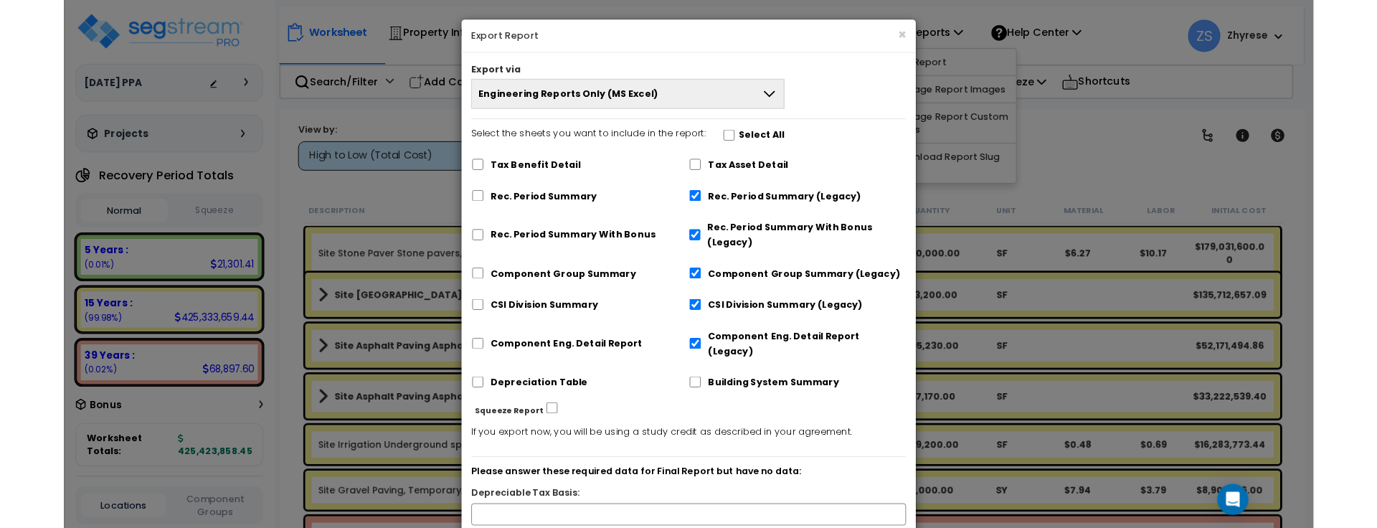
scroll to position [139, 0]
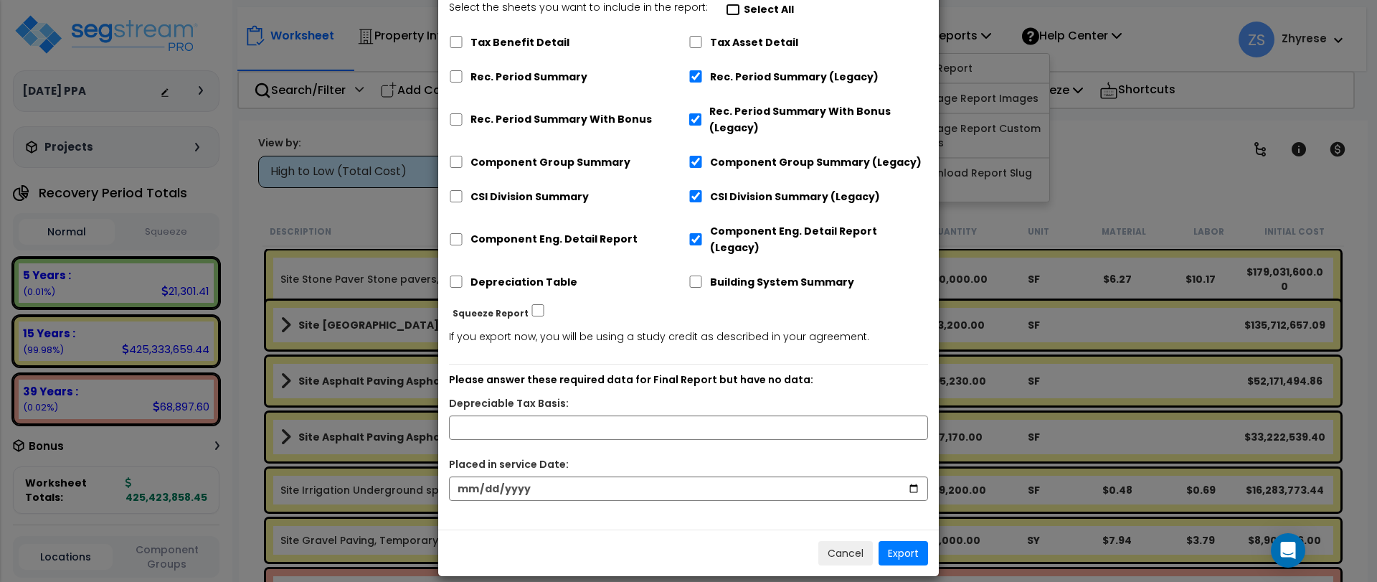
click at [726, 10] on input "Select the sheets you want to include in the report: Select All" at bounding box center [733, 10] width 14 height 12
checkbox input "true"
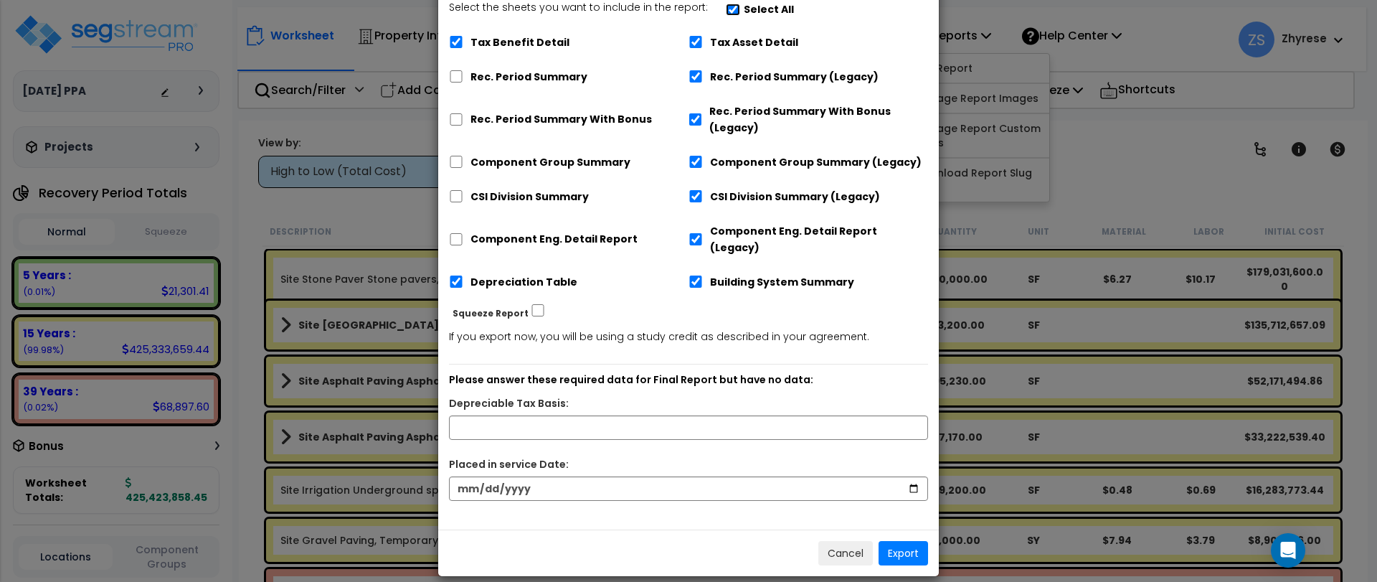
checkbox input "true"
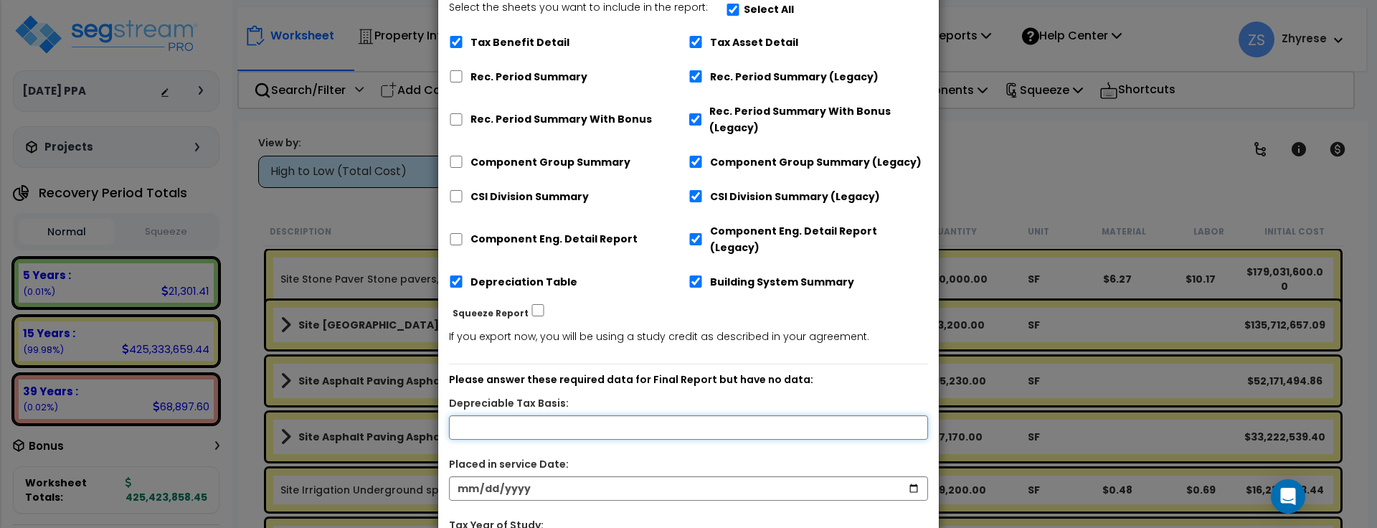
click at [537, 415] on input "text" at bounding box center [688, 427] width 479 height 24
type input "13,123"
click at [465, 477] on input "date" at bounding box center [688, 488] width 479 height 24
click at [485, 476] on input "date" at bounding box center [688, 488] width 479 height 24
click at [507, 476] on input "date" at bounding box center [688, 488] width 479 height 24
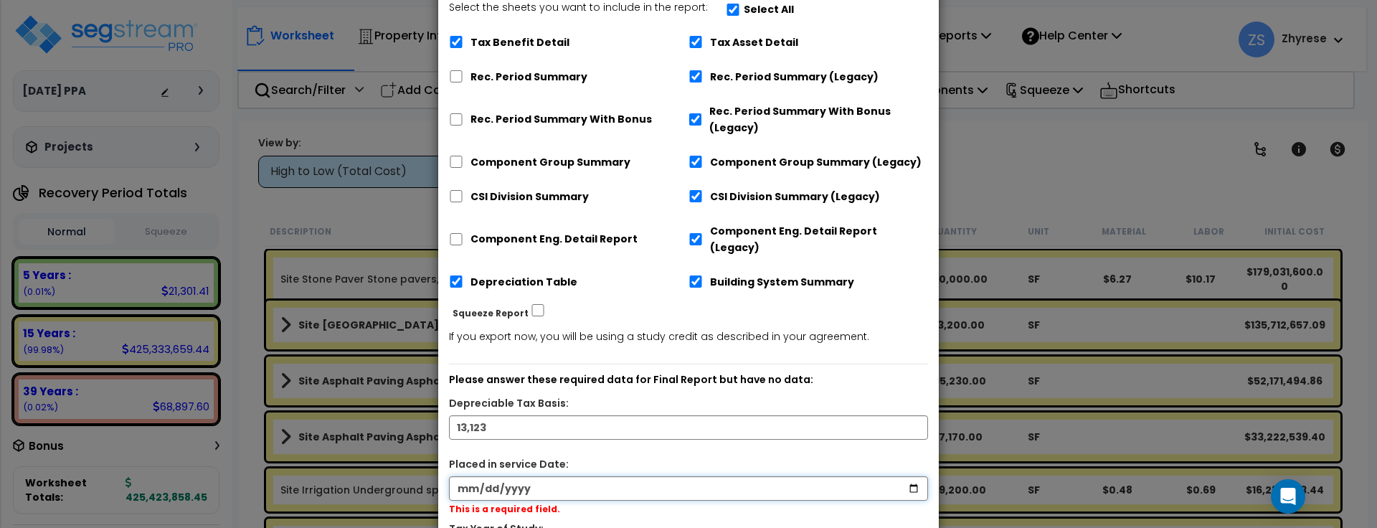
type input "[DATE]"
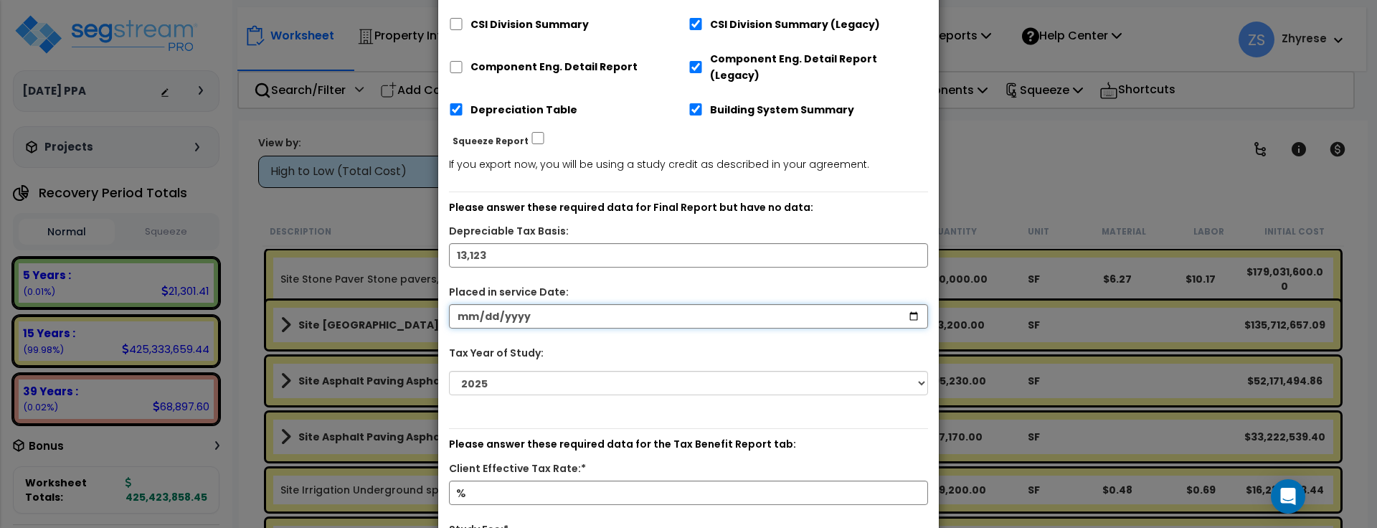
scroll to position [490, 0]
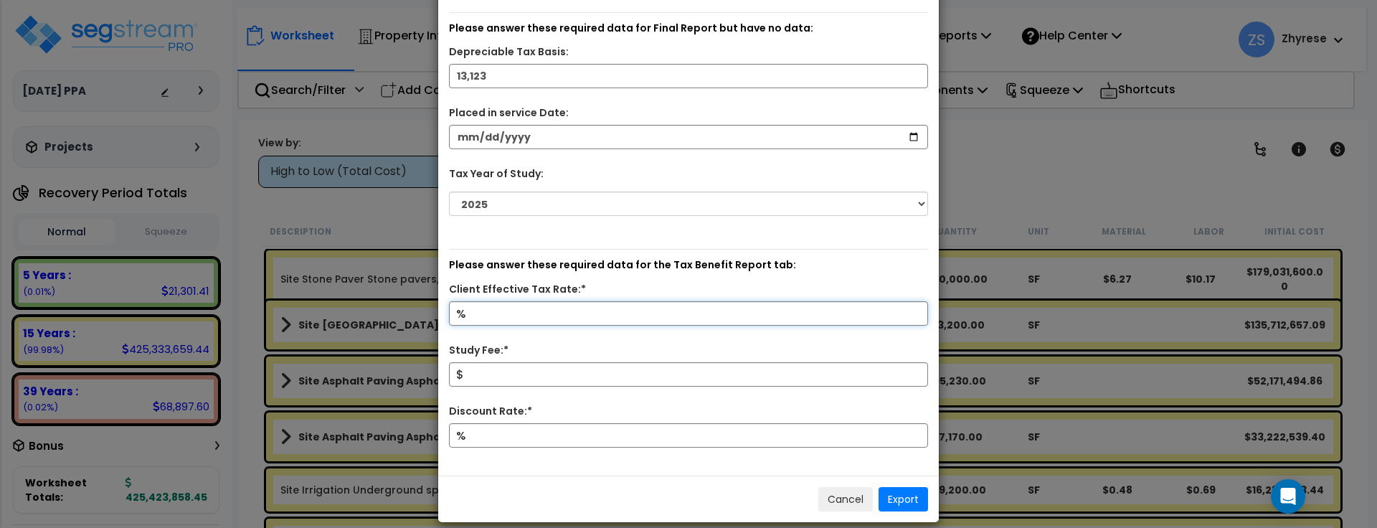
click at [605, 301] on input "Client Effective Tax Rate:*" at bounding box center [688, 313] width 479 height 24
type input "100"
click at [607, 362] on input "1" at bounding box center [688, 374] width 479 height 24
type input "1,232"
click at [557, 423] on input "Discount Rate:*" at bounding box center [688, 435] width 479 height 24
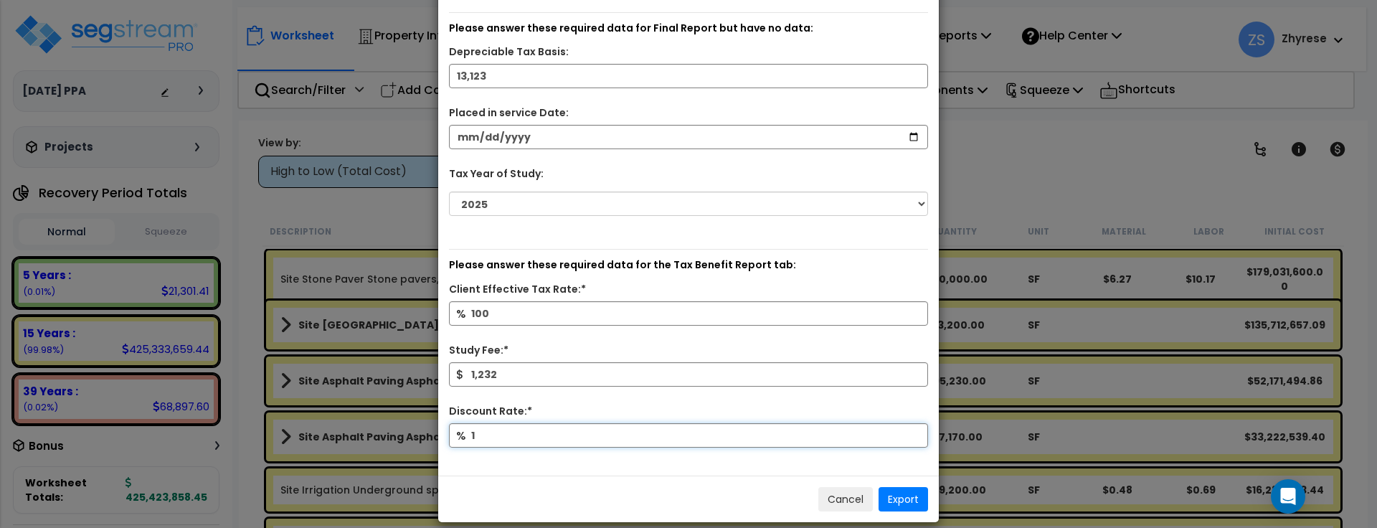
type input "12"
click at [913, 487] on button "Export" at bounding box center [902, 499] width 49 height 24
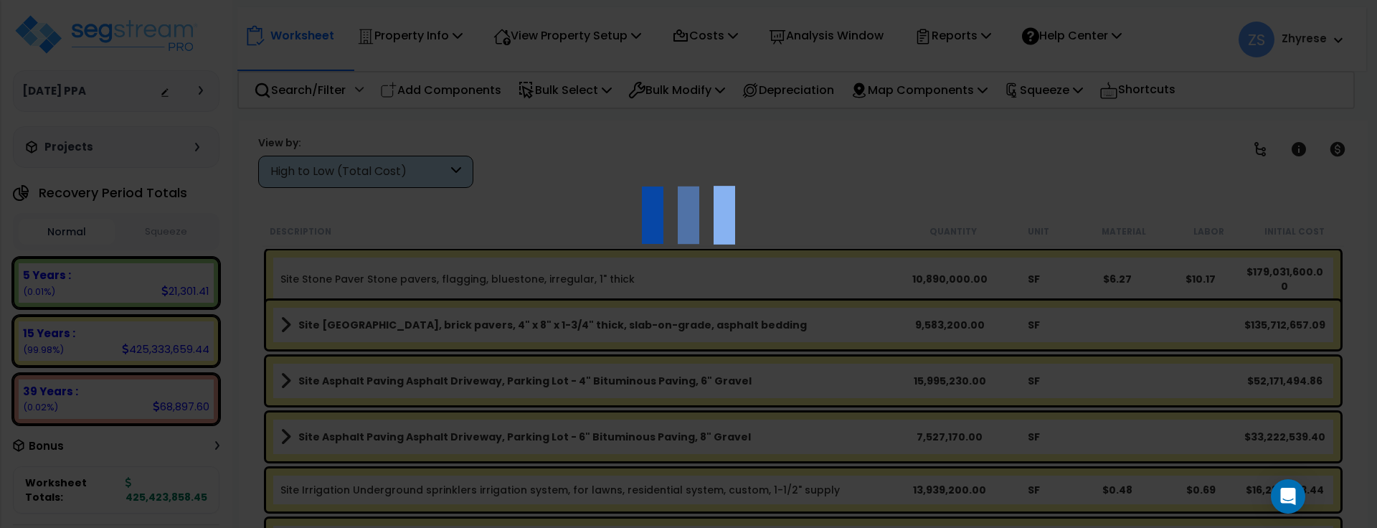
scroll to position [29, 0]
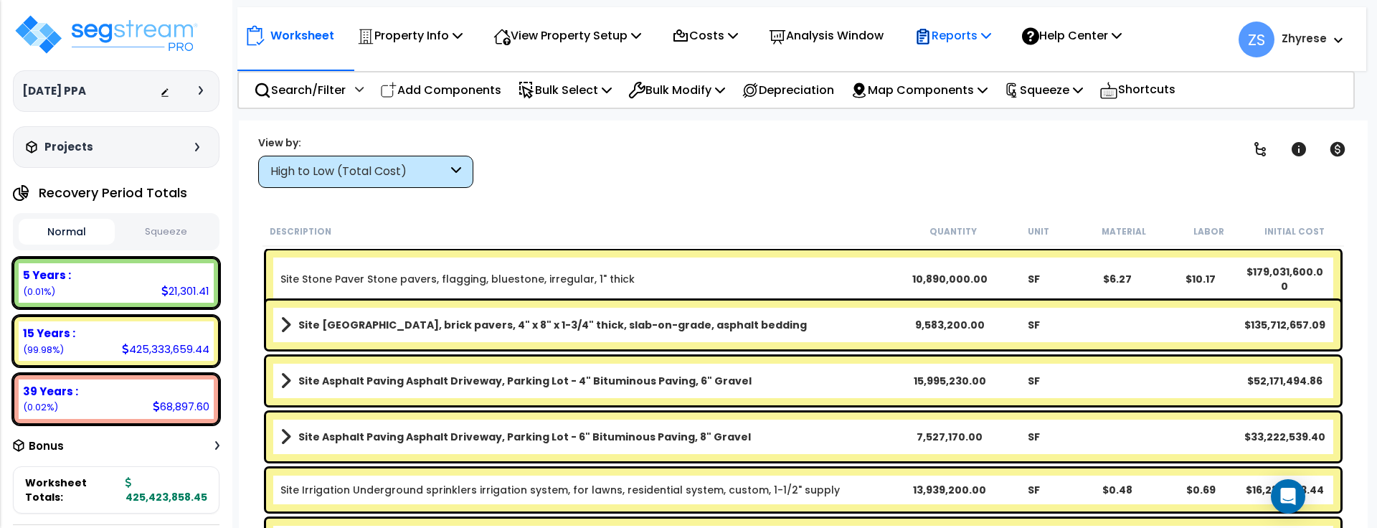
click at [954, 48] on div "Reports" at bounding box center [952, 36] width 77 height 34
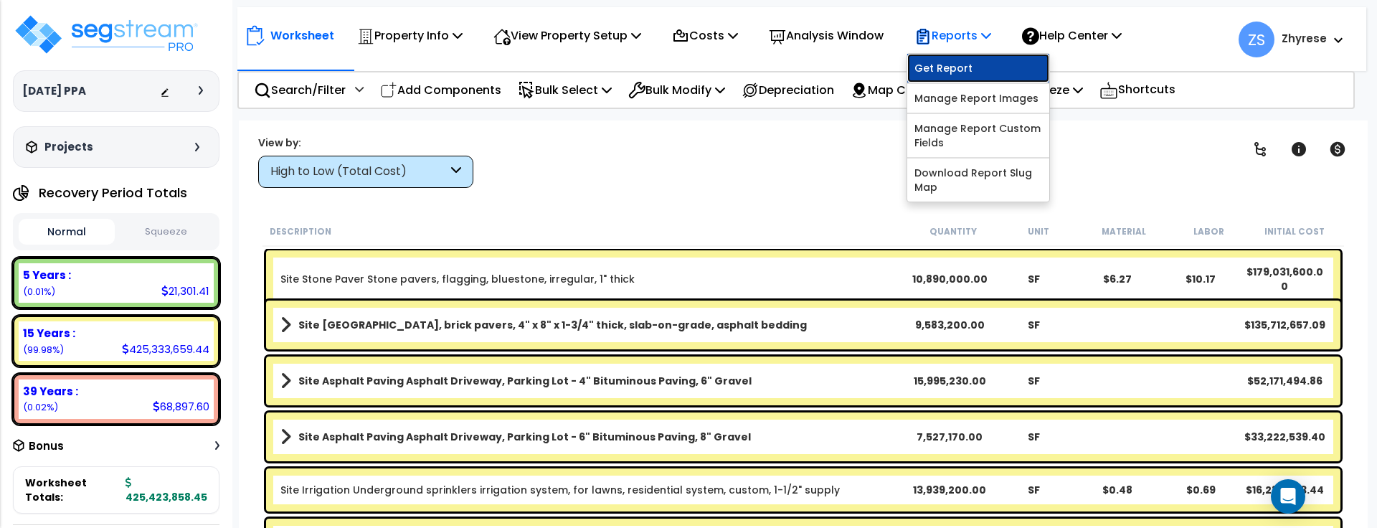
click at [967, 70] on link "Get Report" at bounding box center [978, 68] width 142 height 29
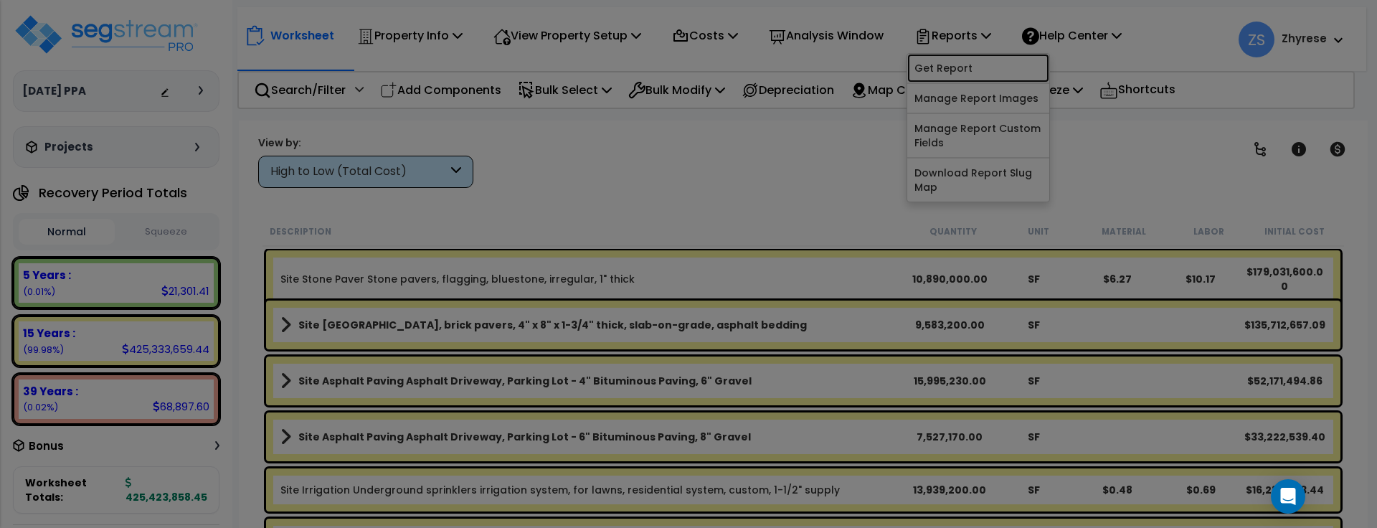
scroll to position [0, 0]
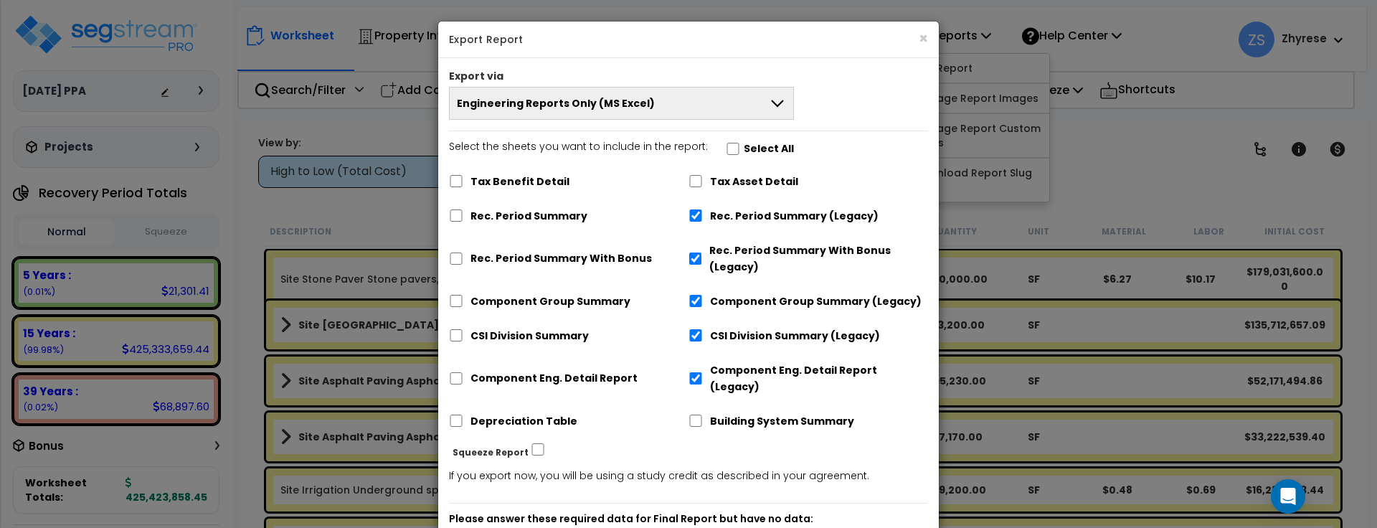
click at [741, 98] on button "Engineering Reports Only (MS Excel)" at bounding box center [621, 103] width 345 height 33
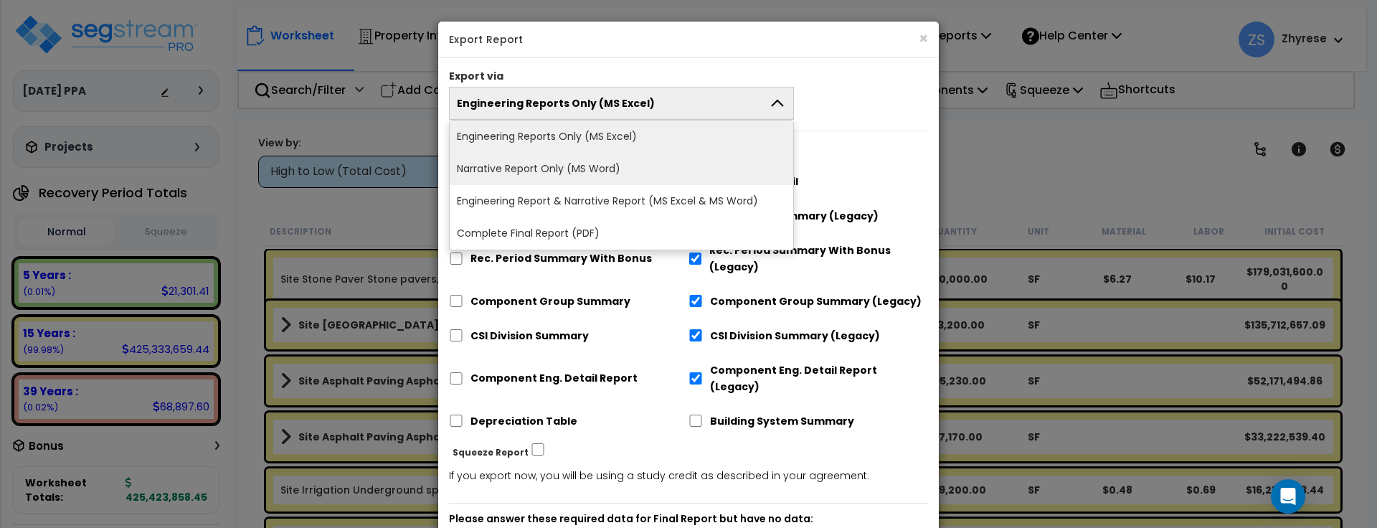
click at [713, 174] on li "Narrative Report Only (MS Word)" at bounding box center [621, 169] width 343 height 32
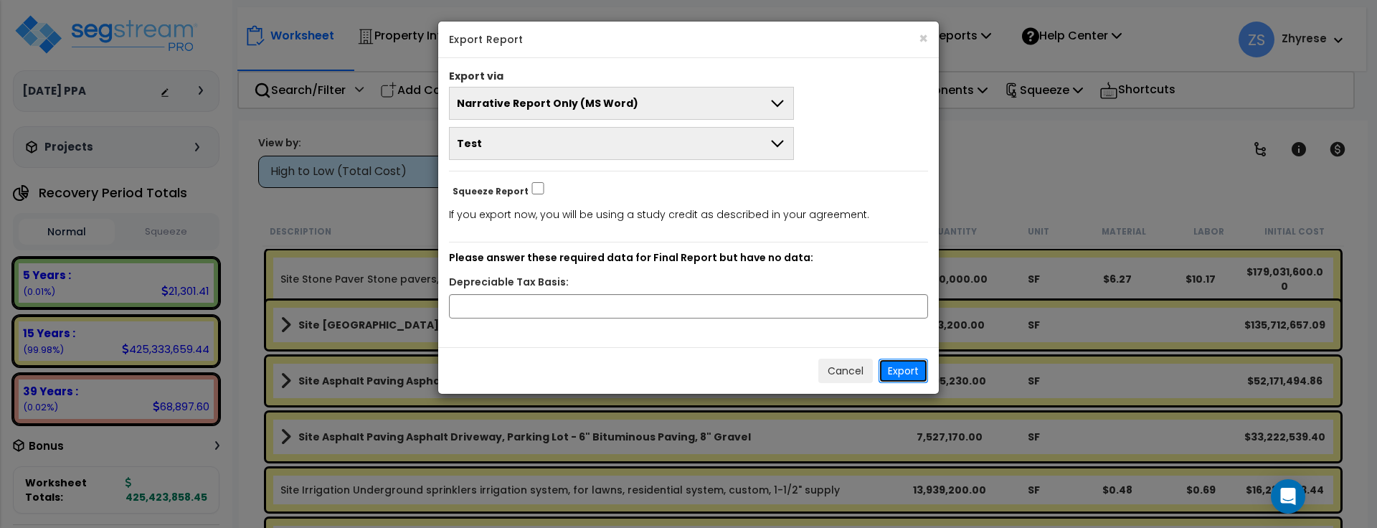
click at [891, 359] on button "Export" at bounding box center [902, 371] width 49 height 24
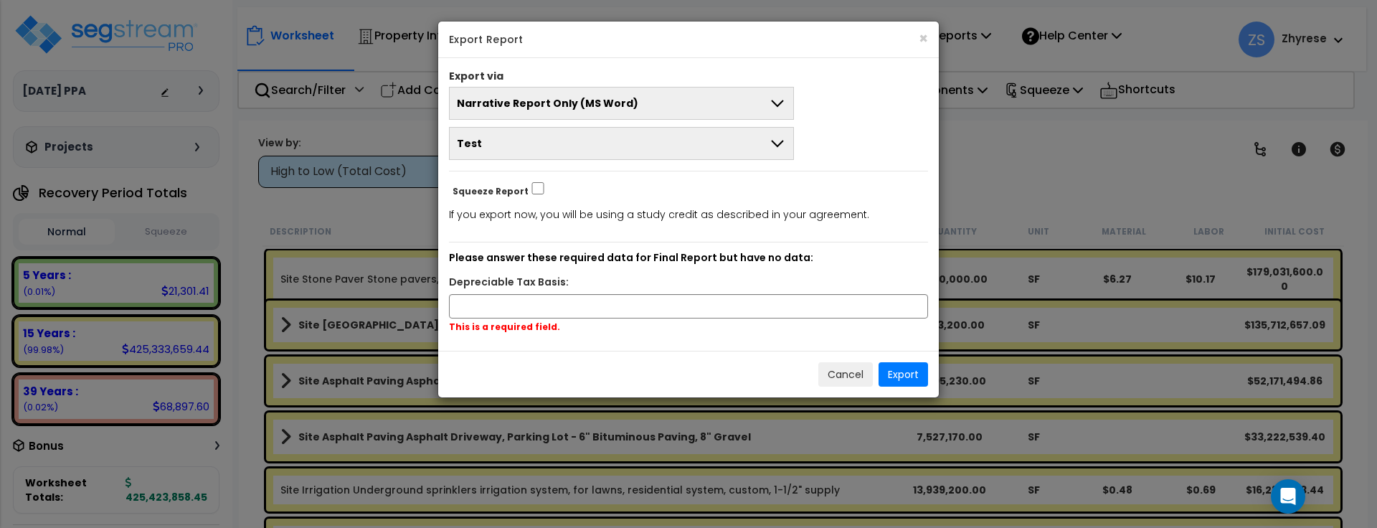
click at [741, 281] on div "Depreciable Tax Basis:" at bounding box center [688, 284] width 500 height 20
click at [747, 304] on input "text" at bounding box center [688, 306] width 479 height 24
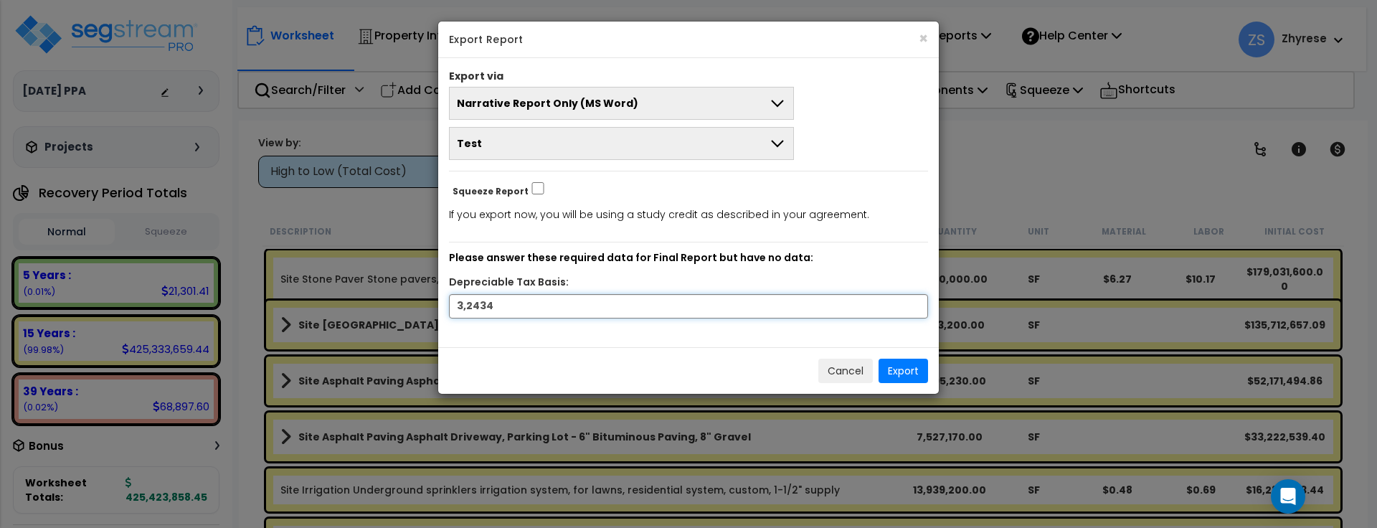
type input "32,434"
click at [890, 367] on button "Export" at bounding box center [902, 371] width 49 height 24
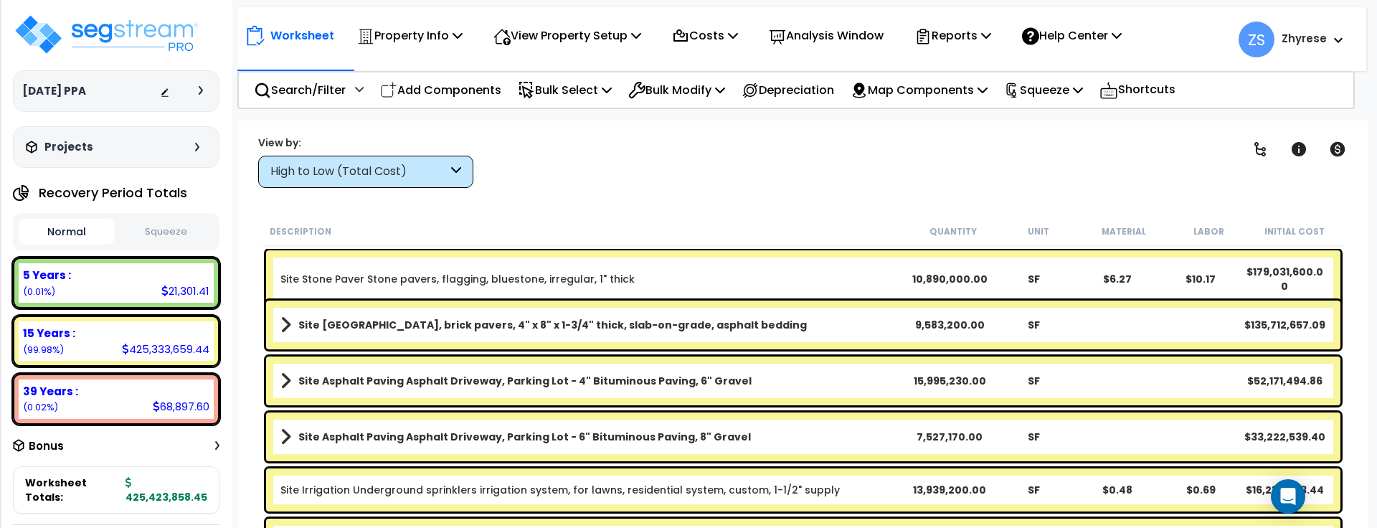
click at [469, 202] on div "Worksheet Property Info Property Setup Add Property Unit Template property Clon…" at bounding box center [803, 384] width 1129 height 528
click at [663, 179] on div "Clear Filters" at bounding box center [853, 161] width 724 height 53
click at [982, 34] on p "Reports" at bounding box center [952, 35] width 77 height 19
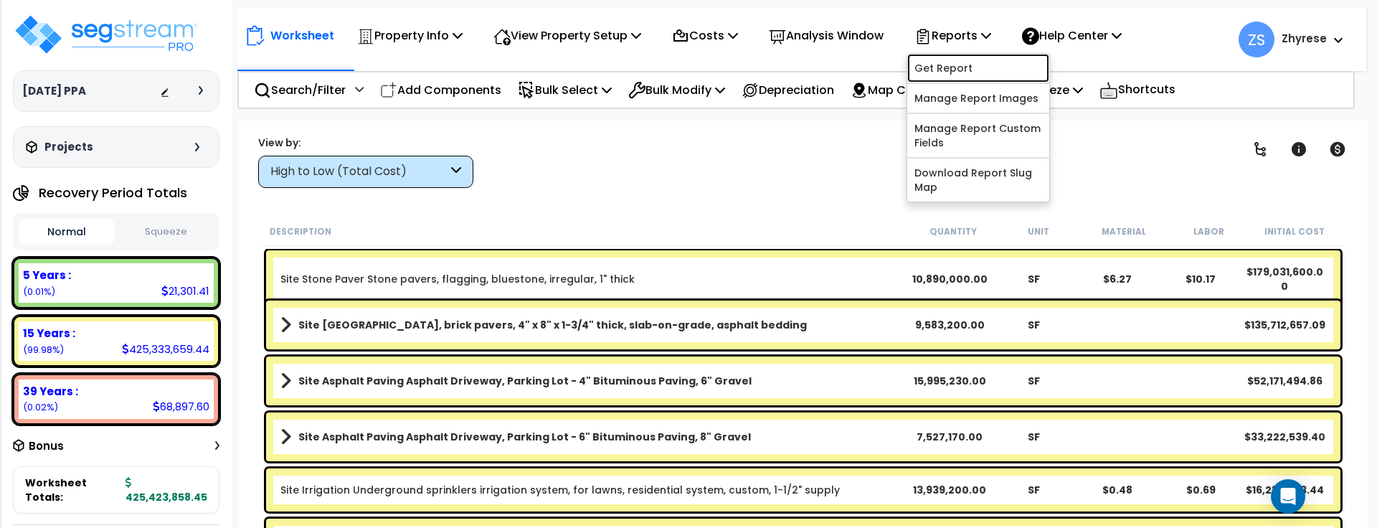
click at [971, 71] on link "Get Report" at bounding box center [978, 68] width 142 height 29
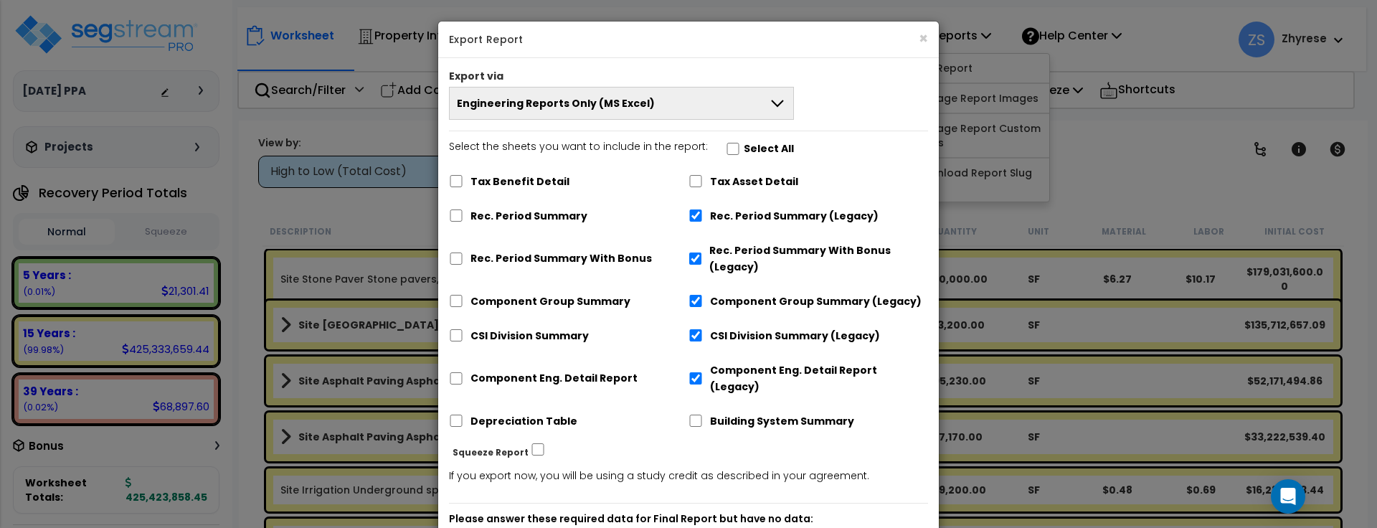
click at [769, 118] on button "Engineering Reports Only (MS Excel)" at bounding box center [621, 103] width 345 height 33
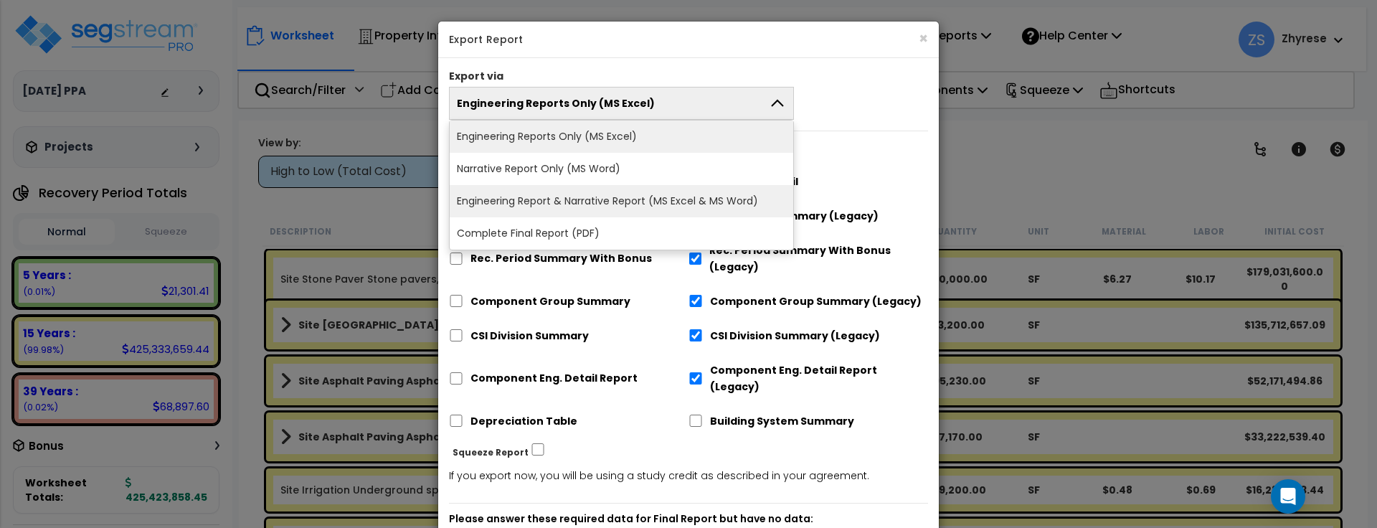
click at [749, 204] on li "Engineering Report & Narrative Report (MS Excel & MS Word)" at bounding box center [621, 201] width 343 height 32
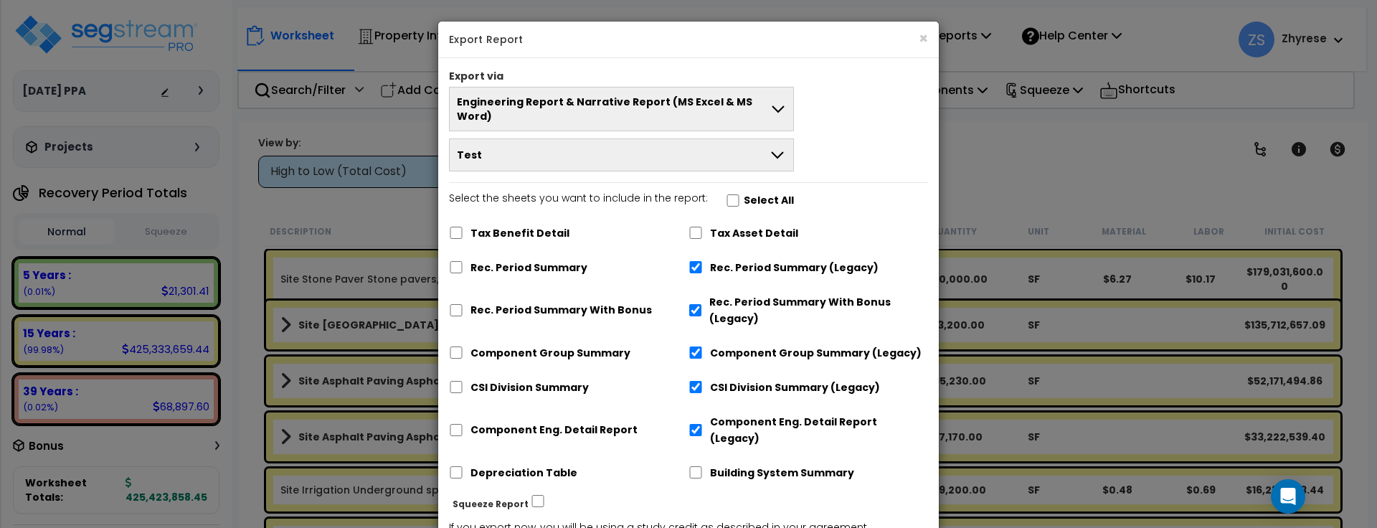
click at [757, 192] on label "Select All" at bounding box center [769, 200] width 50 height 16
click at [740, 194] on input "Select the sheets you want to include in the report: Select All" at bounding box center [733, 200] width 14 height 12
checkbox input "true"
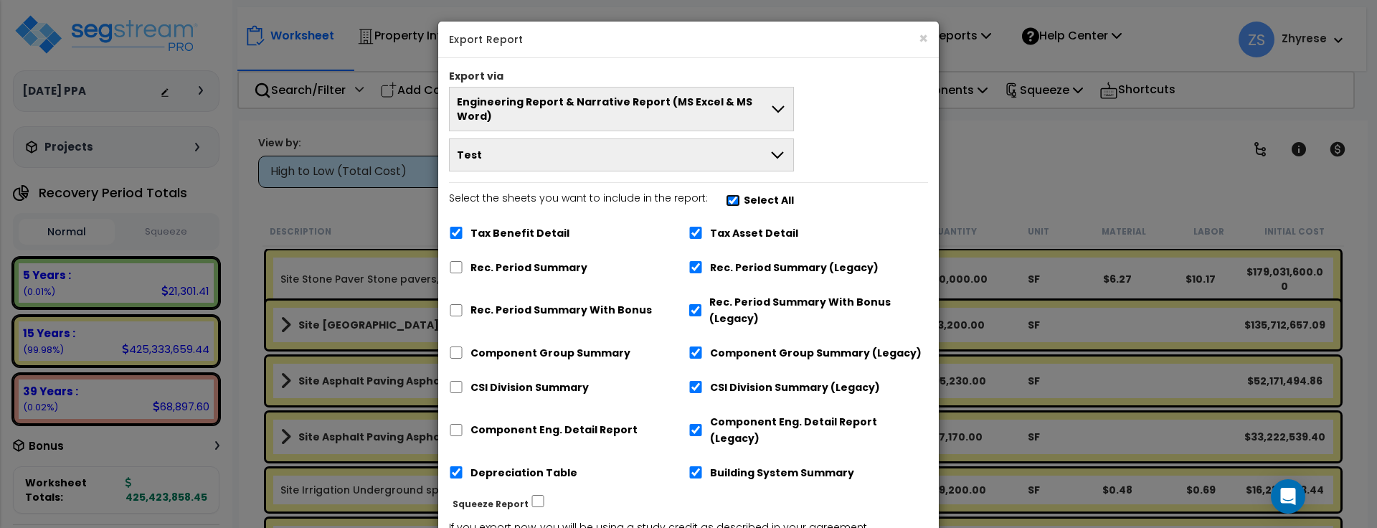
checkbox input "true"
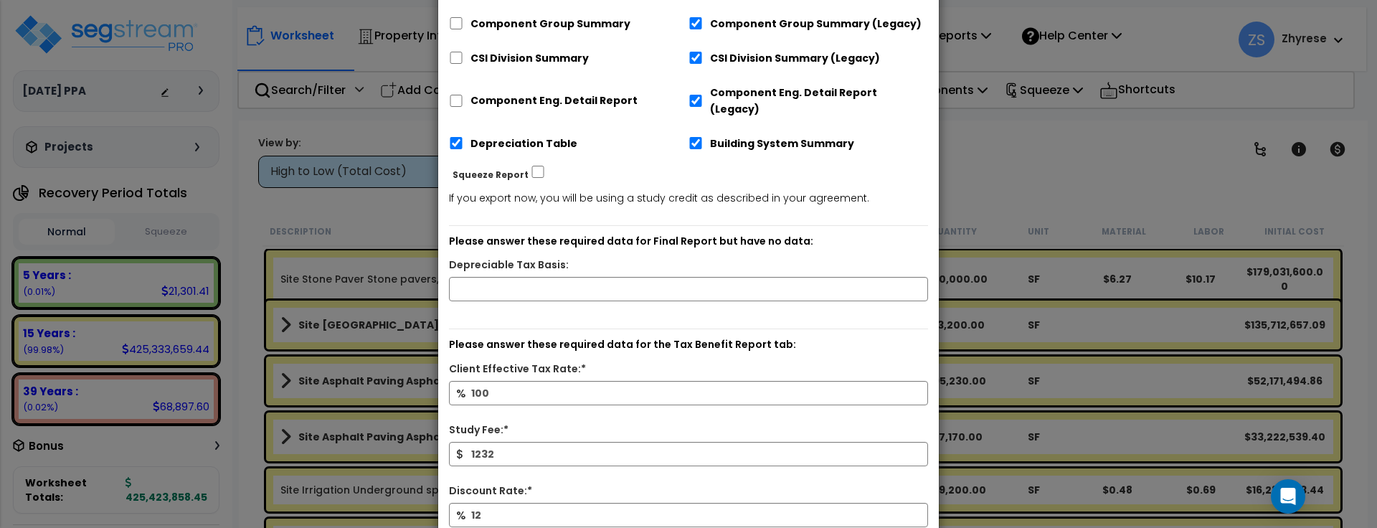
scroll to position [344, 0]
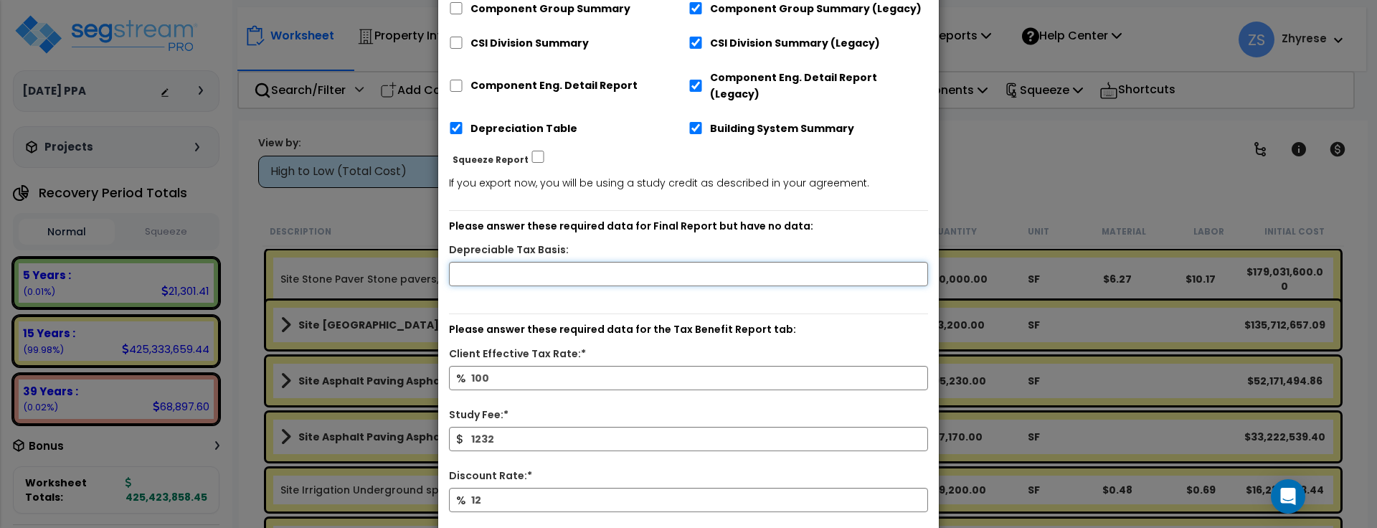
click at [784, 262] on input "text" at bounding box center [688, 274] width 479 height 24
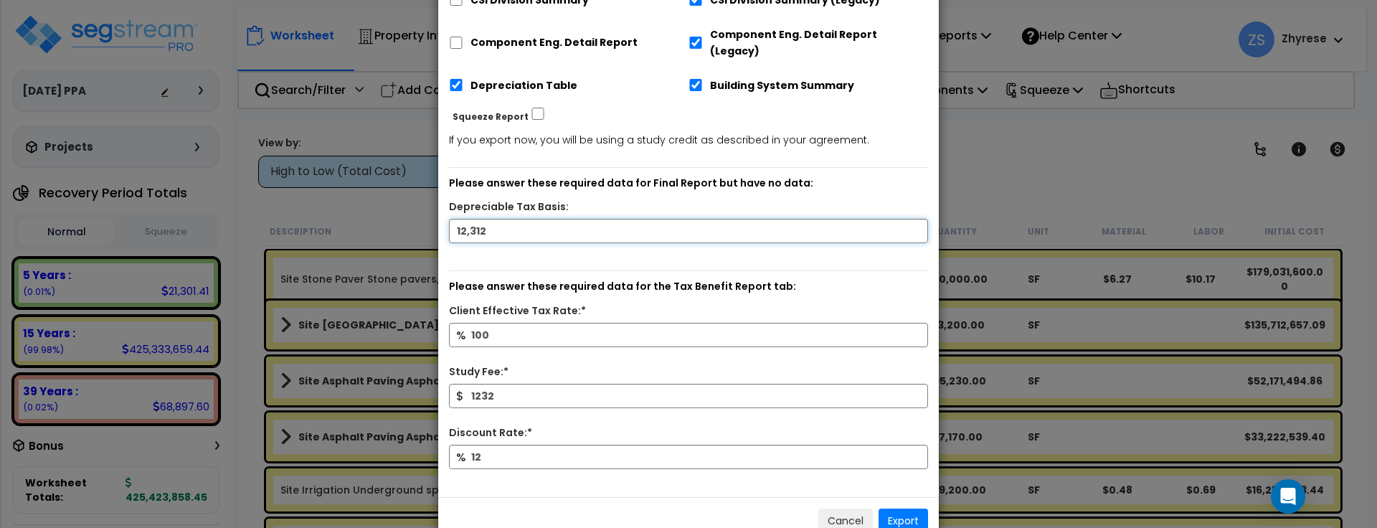
scroll to position [397, 0]
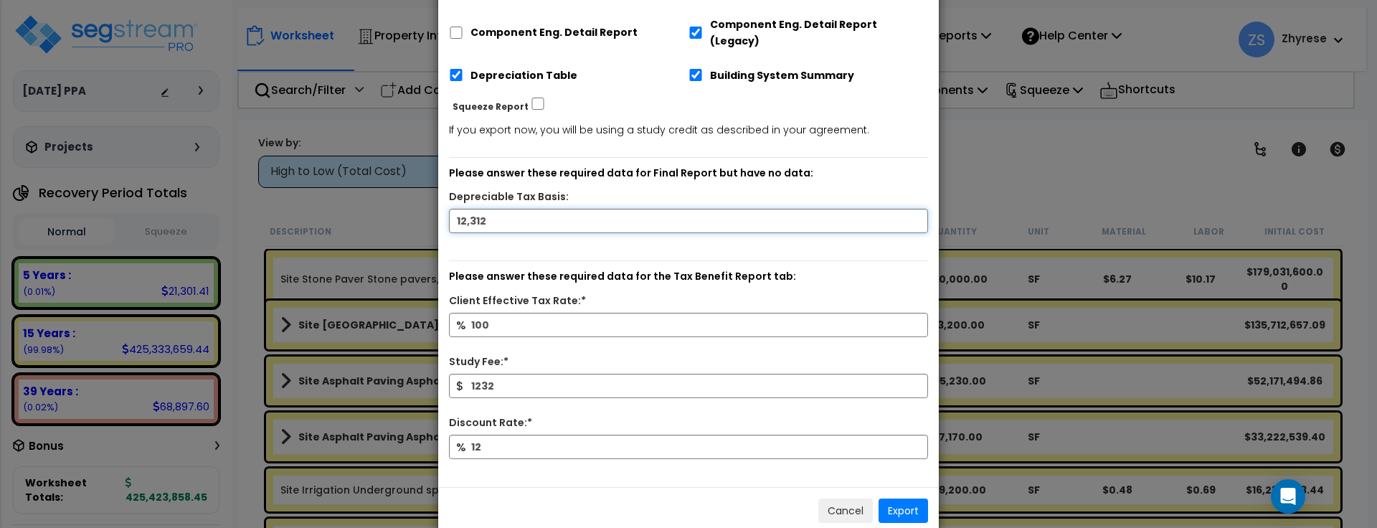
type input "12,312"
click at [904, 498] on button "Export" at bounding box center [902, 510] width 49 height 24
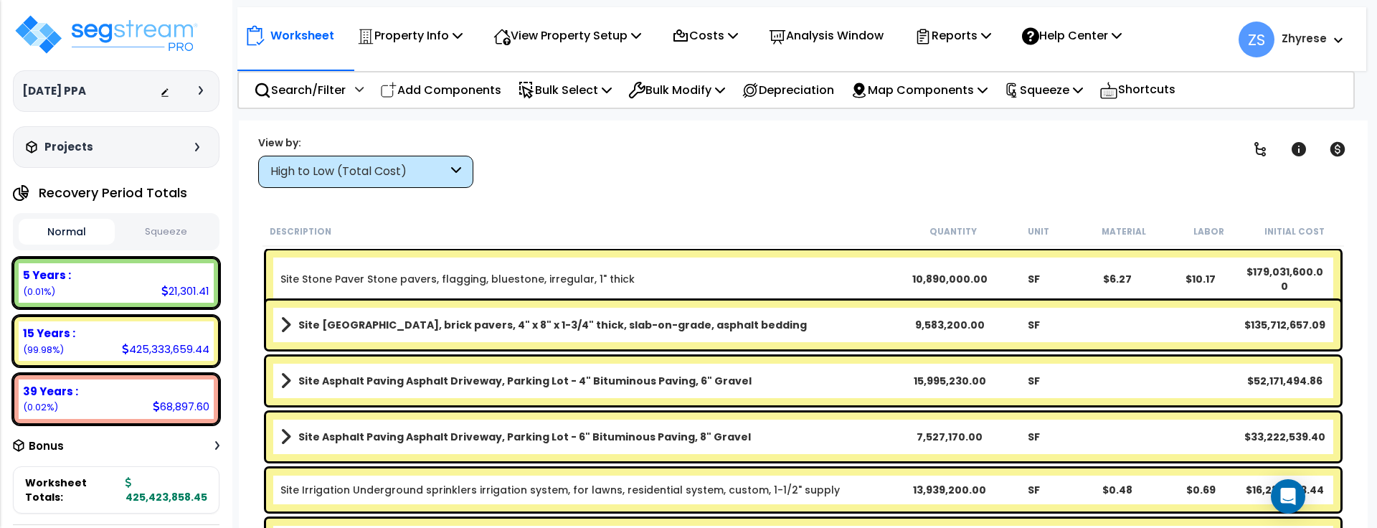
click at [800, 193] on div "Worksheet Property Info Property Setup Add Property Unit Template property Clon…" at bounding box center [803, 384] width 1129 height 528
click at [750, 211] on div "Worksheet Property Info Property Setup Add Property Unit Template property Clon…" at bounding box center [803, 384] width 1129 height 528
